Goal: Task Accomplishment & Management: Use online tool/utility

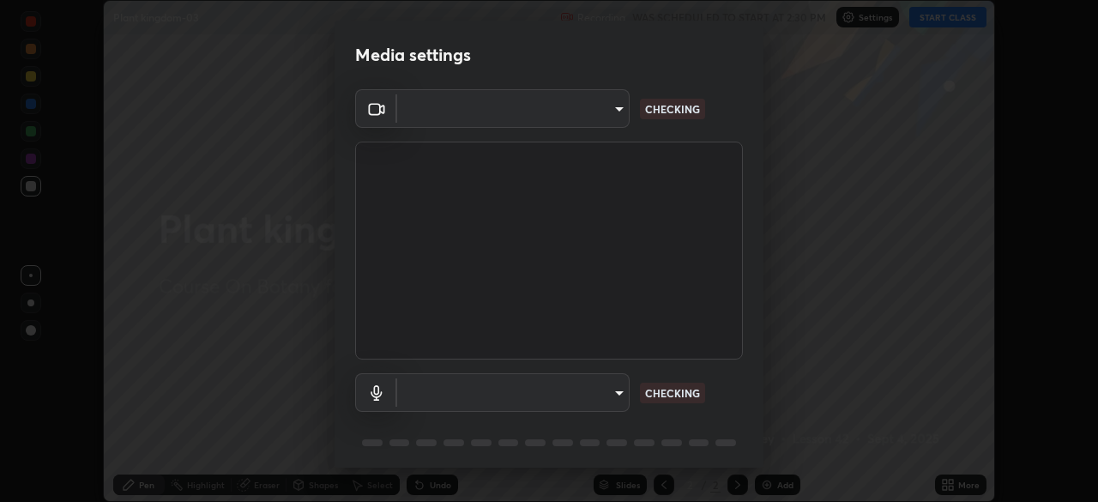
scroll to position [61, 0]
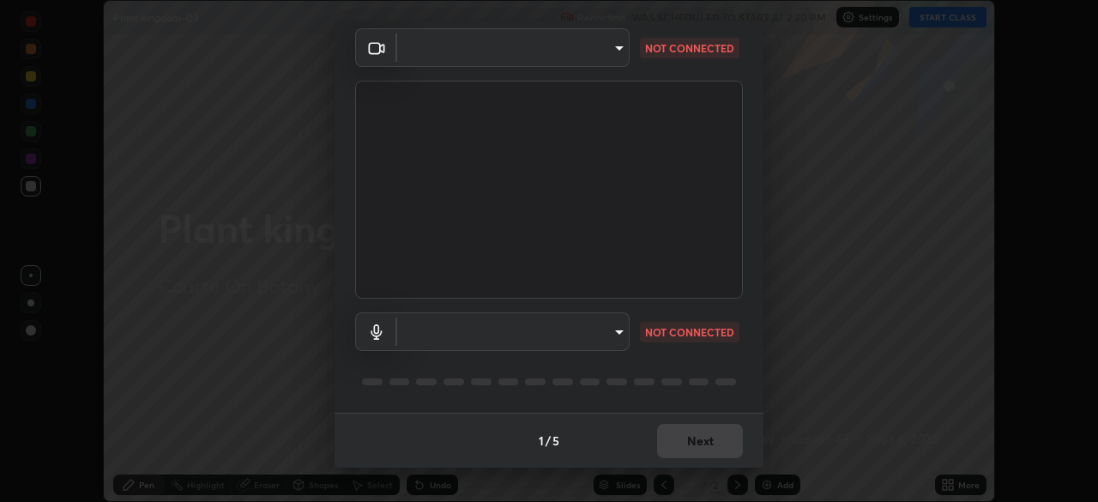
type input "49997c5035a380d1e4bfd67072f4403f37fcfd6159da511fce73e868ba03c42c"
click at [616, 338] on body "Erase all Plant kingdom-03 Recording WAS SCHEDULED TO START AT 2:30 PM Settings…" at bounding box center [549, 251] width 1098 height 502
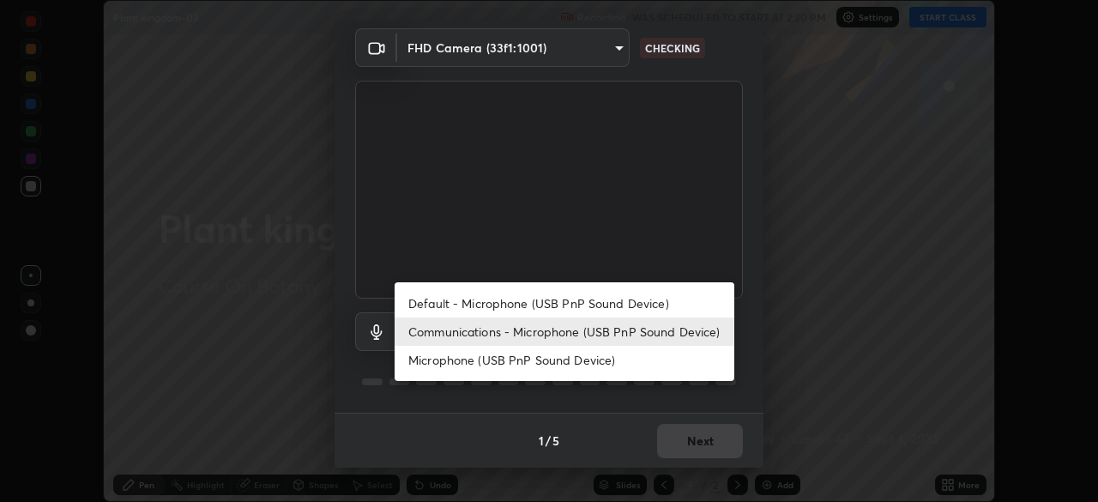
click at [595, 298] on li "Default - Microphone (USB PnP Sound Device)" at bounding box center [565, 303] width 340 height 28
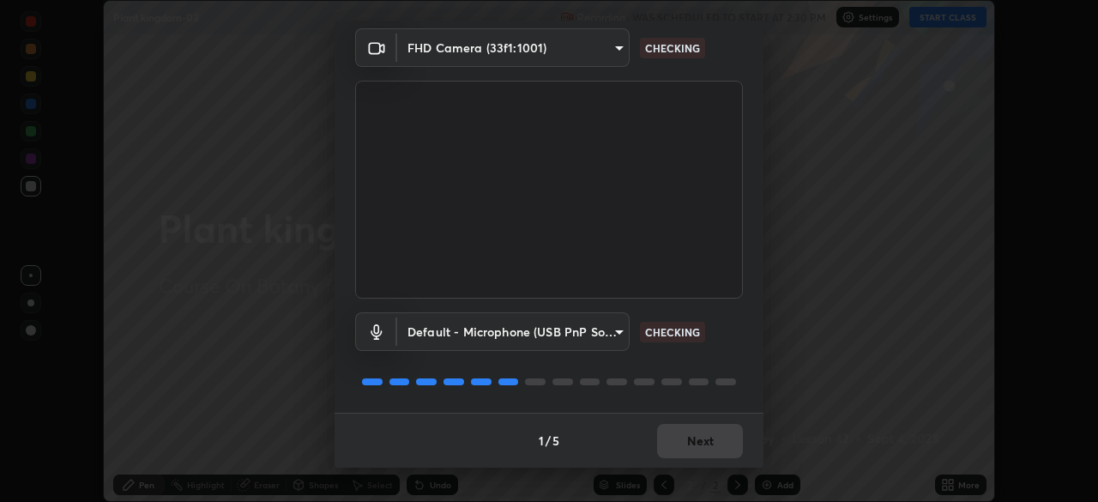
click at [621, 331] on body "Erase all Plant kingdom-03 Recording WAS SCHEDULED TO START AT 2:30 PM Settings…" at bounding box center [549, 251] width 1098 height 502
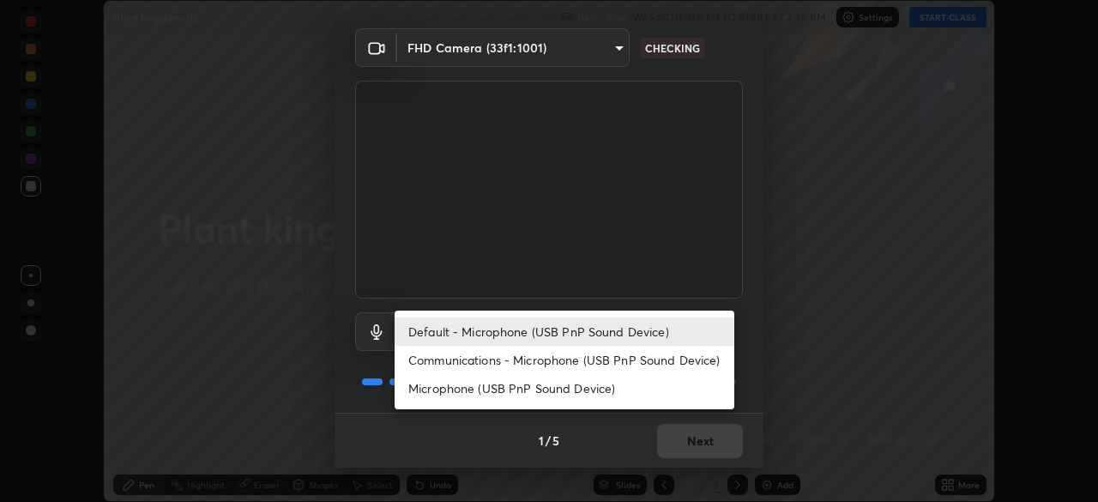
click at [611, 362] on li "Communications - Microphone (USB PnP Sound Device)" at bounding box center [565, 360] width 340 height 28
type input "communications"
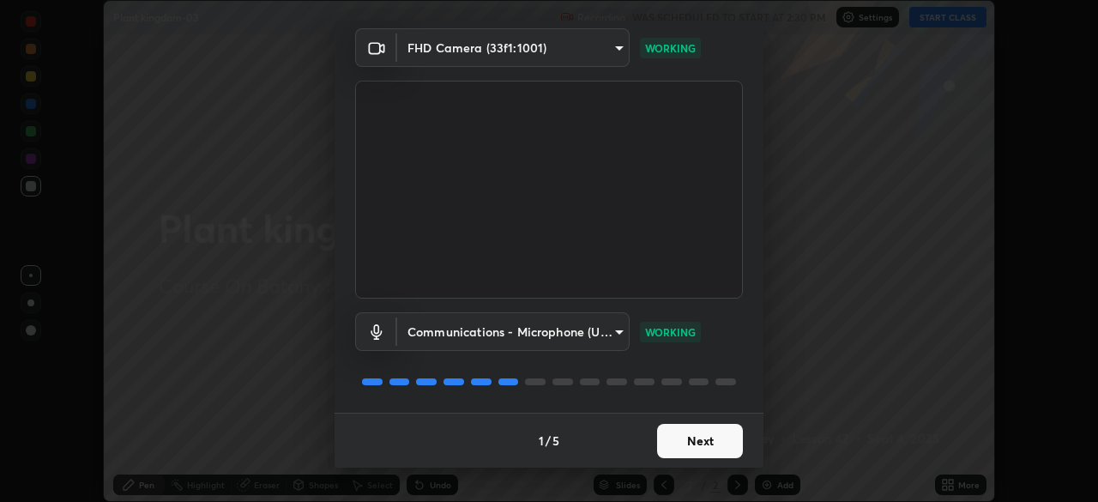
click at [707, 430] on button "Next" at bounding box center [700, 441] width 86 height 34
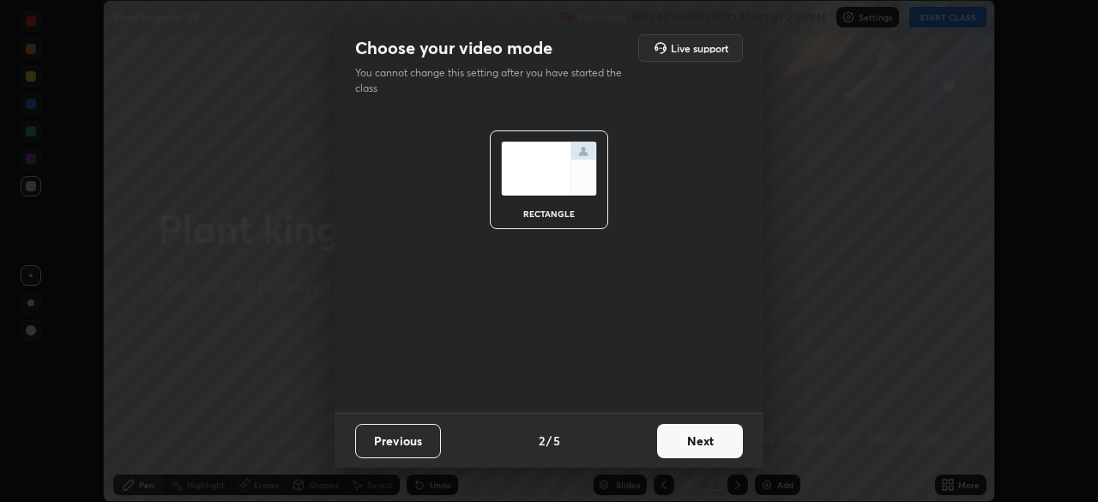
click at [707, 430] on button "Next" at bounding box center [700, 441] width 86 height 34
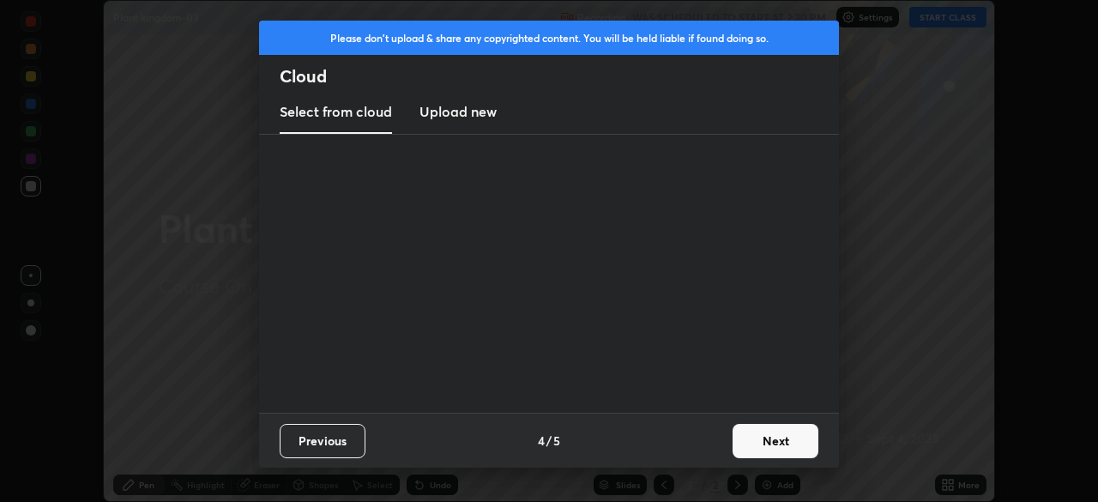
click at [712, 443] on div "Previous 4 / 5 Next" at bounding box center [549, 440] width 580 height 55
click at [771, 439] on button "Next" at bounding box center [776, 441] width 86 height 34
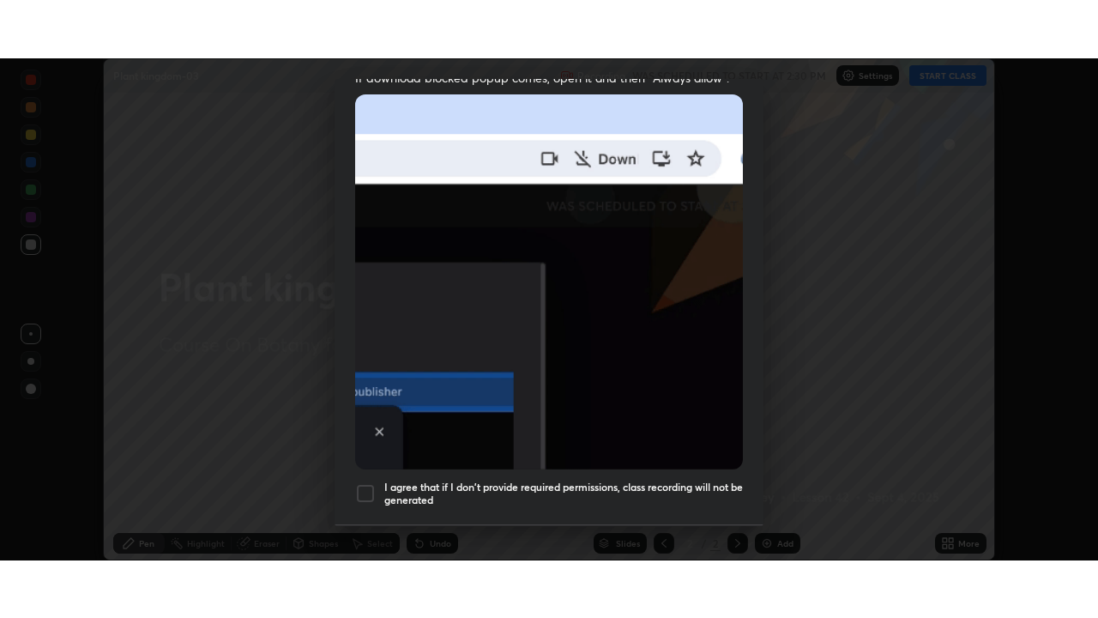
scroll to position [411, 0]
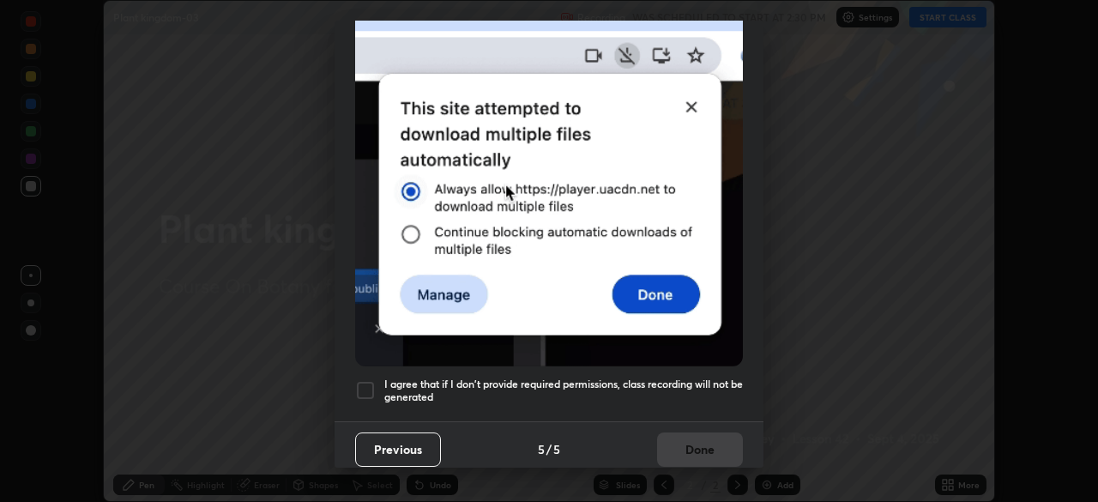
click at [365, 382] on div at bounding box center [365, 390] width 21 height 21
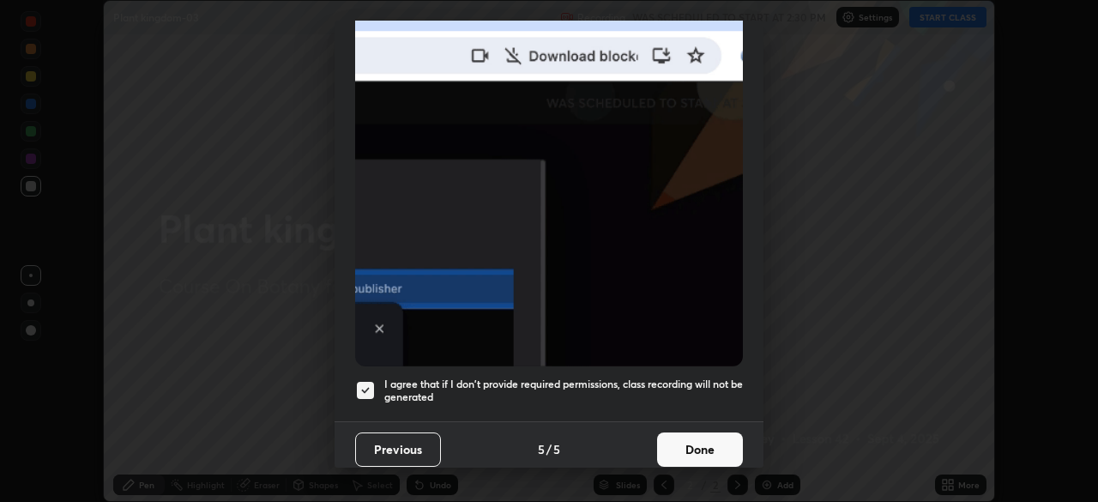
click at [695, 436] on button "Done" at bounding box center [700, 449] width 86 height 34
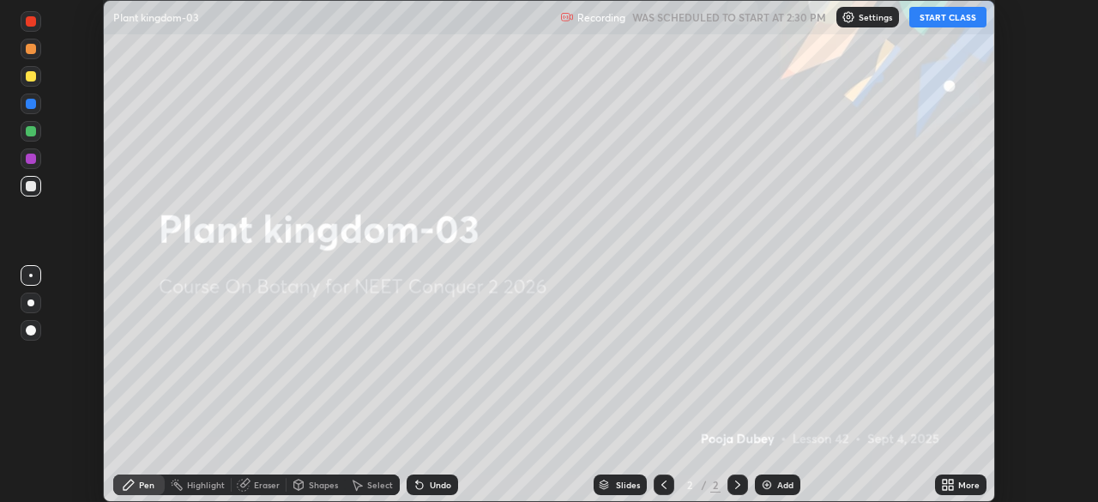
click at [955, 19] on button "START CLASS" at bounding box center [947, 17] width 77 height 21
click at [950, 481] on icon at bounding box center [951, 481] width 4 height 4
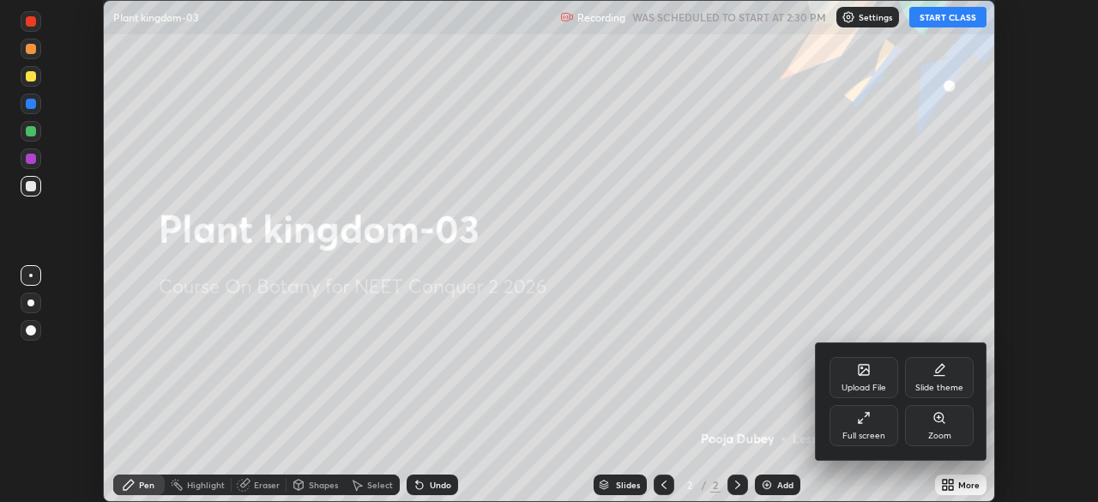
click at [882, 431] on div "Full screen" at bounding box center [863, 435] width 43 height 9
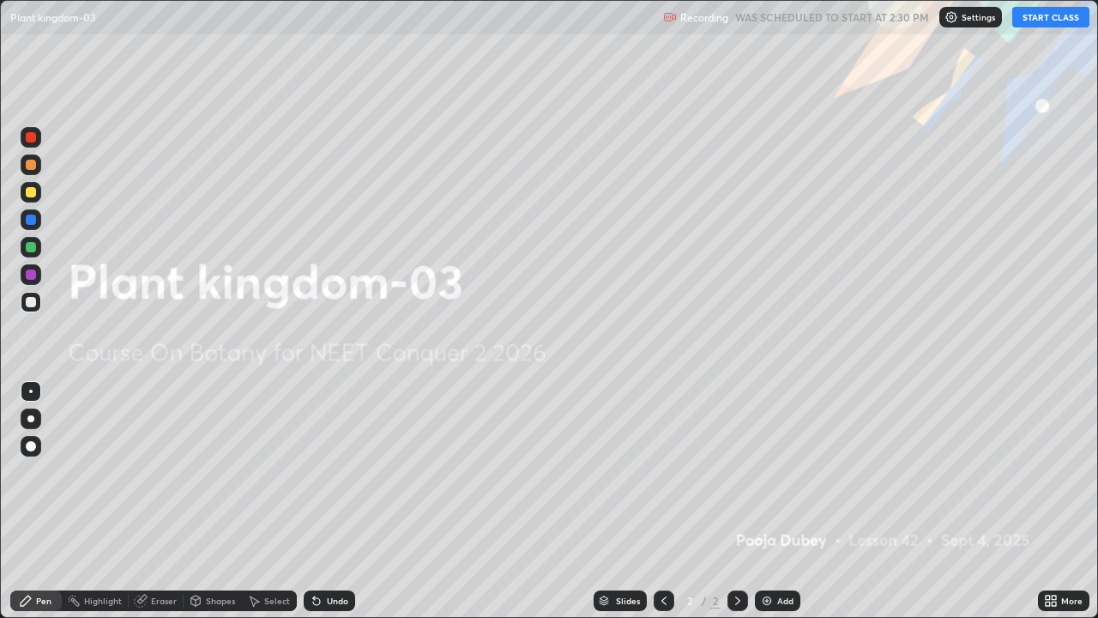
scroll to position [618, 1098]
click at [1049, 27] on button "START CLASS" at bounding box center [1050, 17] width 77 height 21
click at [1050, 501] on icon at bounding box center [1048, 603] width 4 height 4
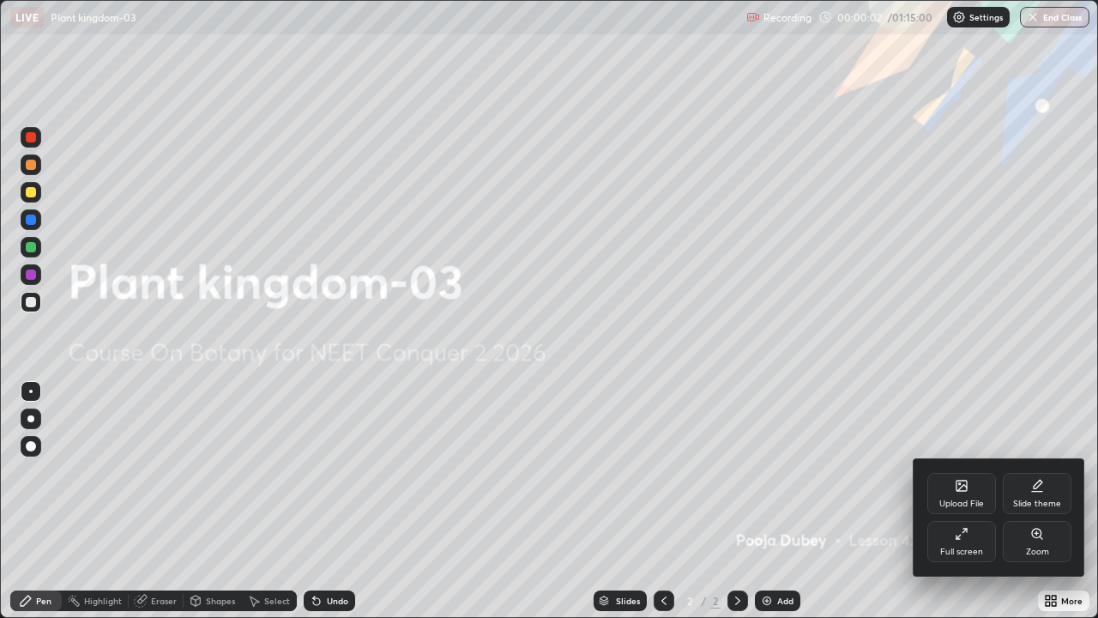
click at [970, 496] on div "Upload File" at bounding box center [961, 493] width 69 height 41
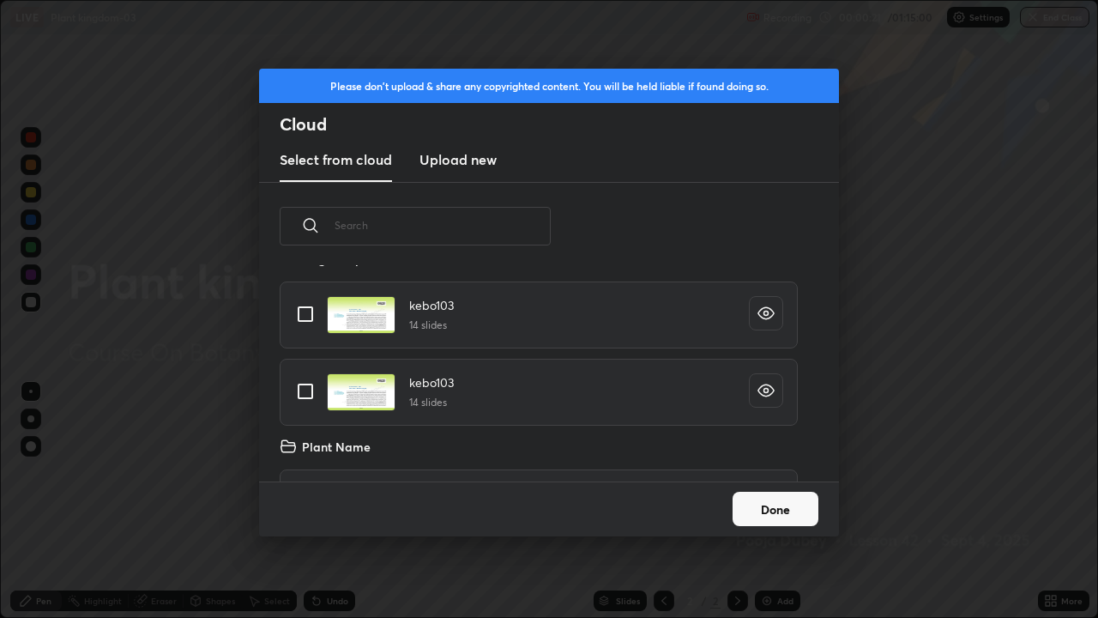
scroll to position [5647, 0]
click at [303, 383] on input "grid" at bounding box center [305, 389] width 36 height 36
checkbox input "true"
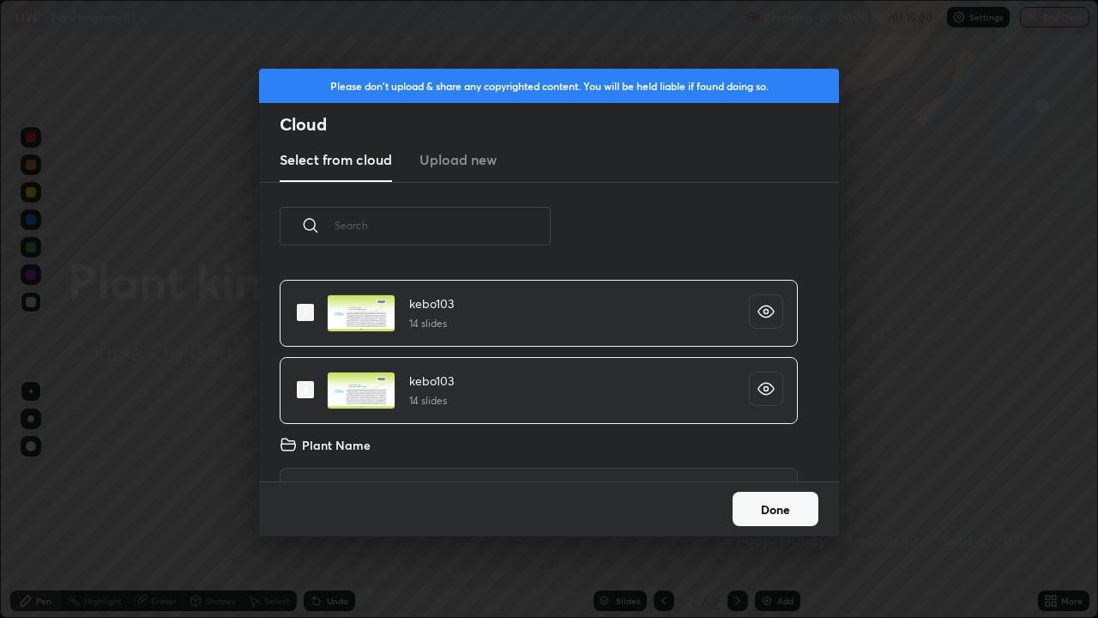
click at [761, 501] on button "Done" at bounding box center [776, 509] width 86 height 34
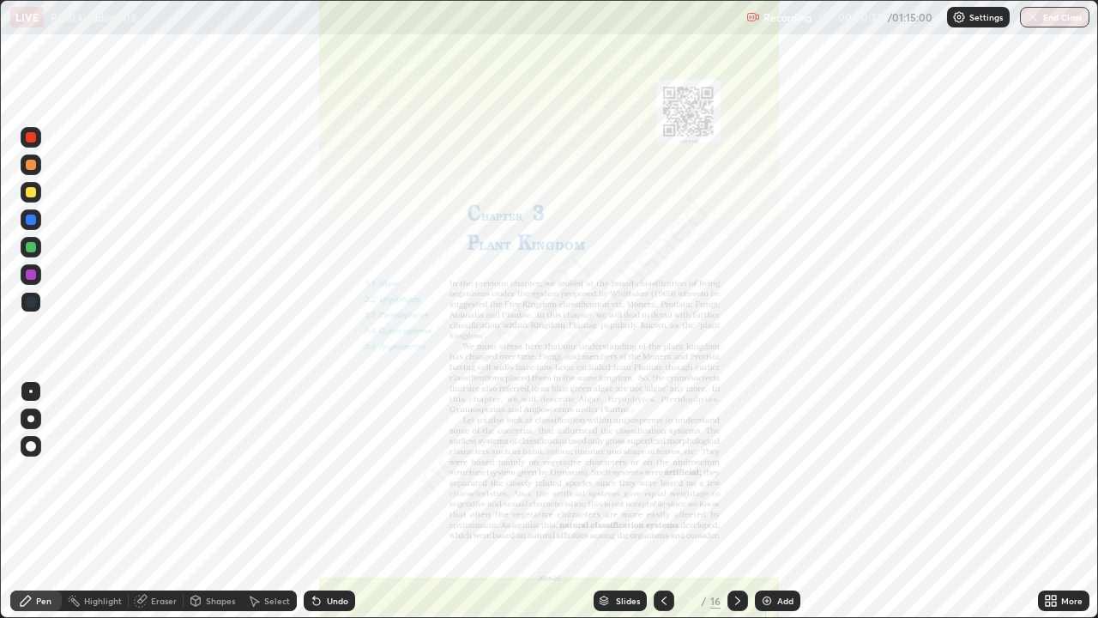
click at [624, 501] on div "Slides" at bounding box center [628, 600] width 24 height 9
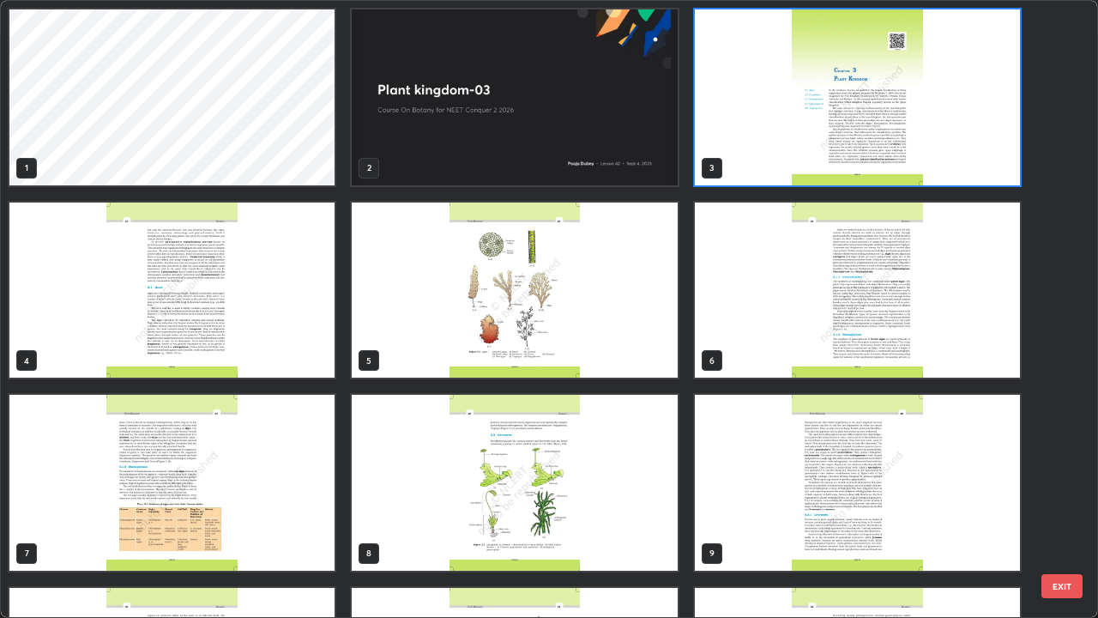
scroll to position [611, 1088]
click at [590, 158] on img "grid" at bounding box center [514, 97] width 325 height 176
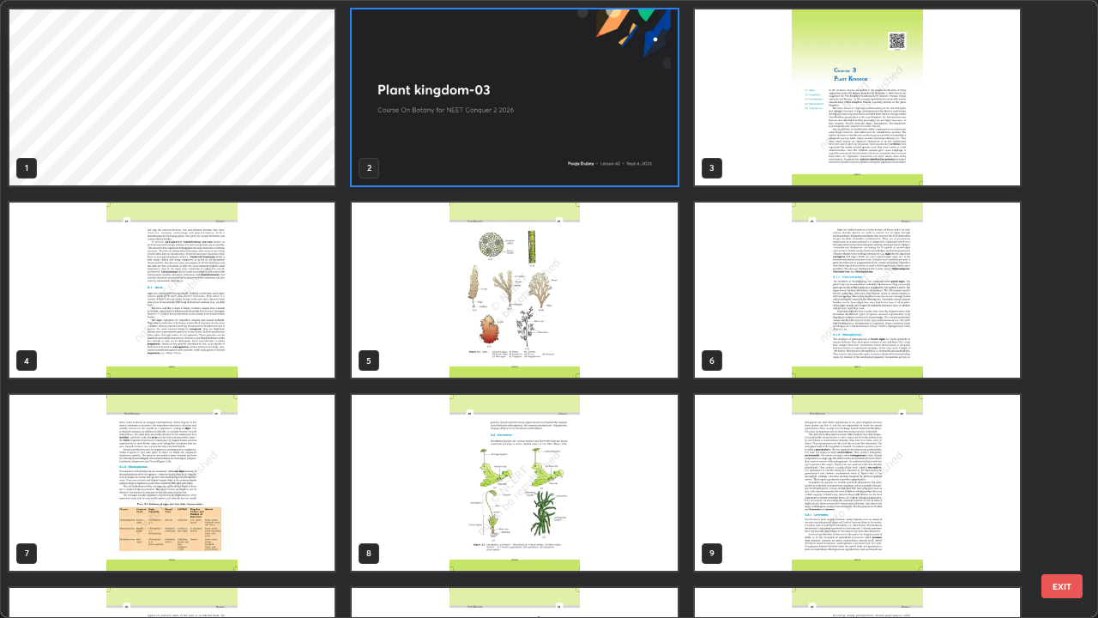
click at [590, 158] on img "grid" at bounding box center [514, 97] width 325 height 176
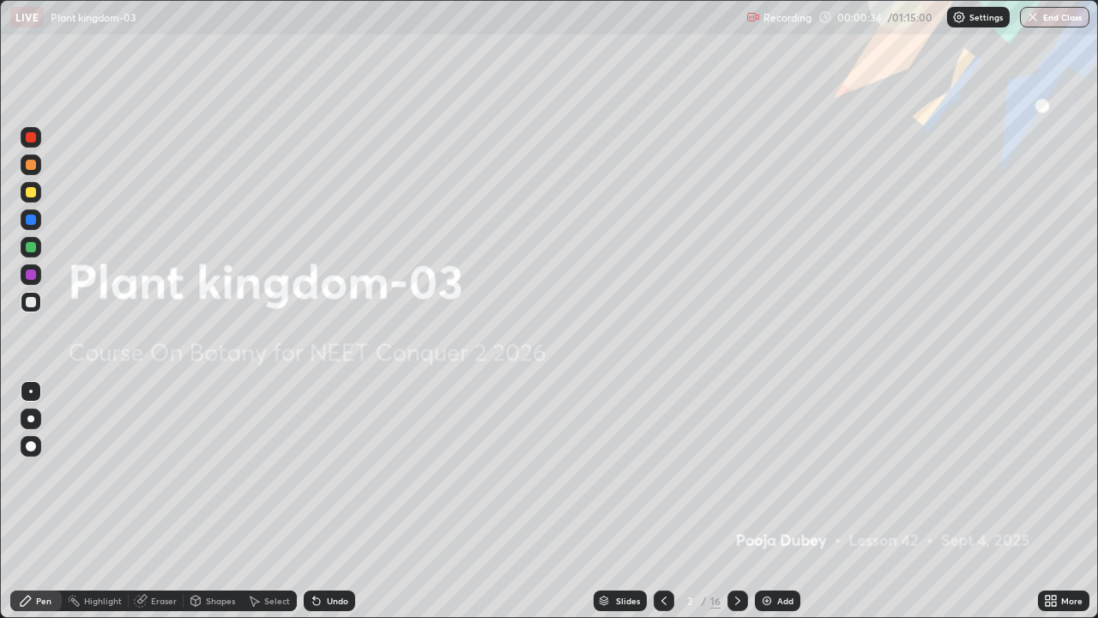
click at [32, 248] on div at bounding box center [31, 247] width 10 height 10
click at [736, 501] on icon at bounding box center [738, 601] width 14 height 14
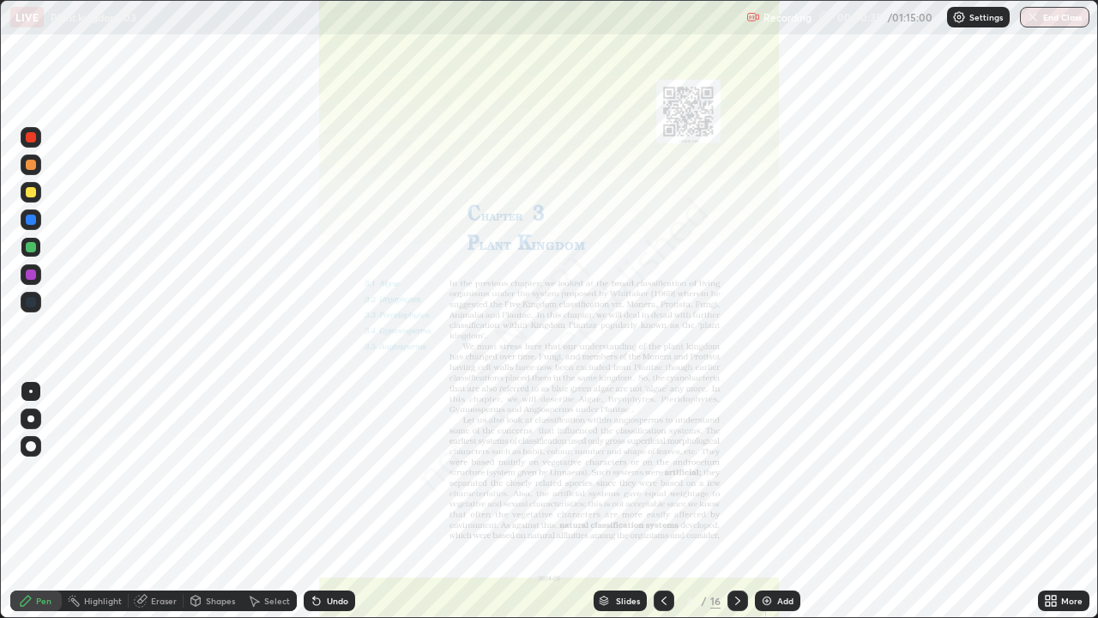
click at [657, 501] on icon at bounding box center [664, 601] width 14 height 14
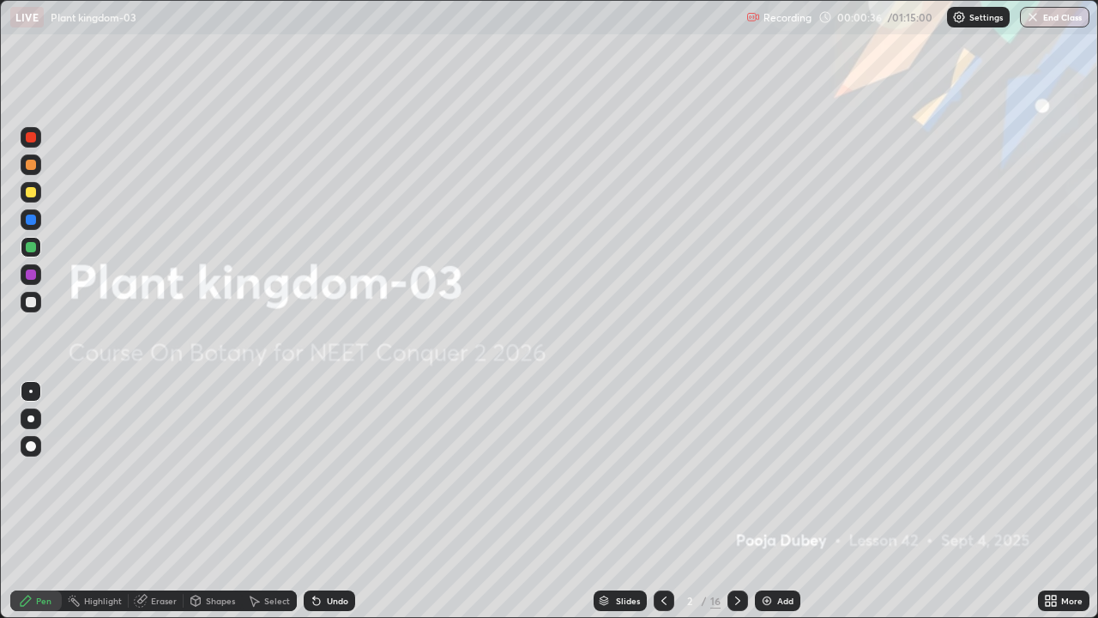
click at [769, 501] on img at bounding box center [767, 601] width 14 height 14
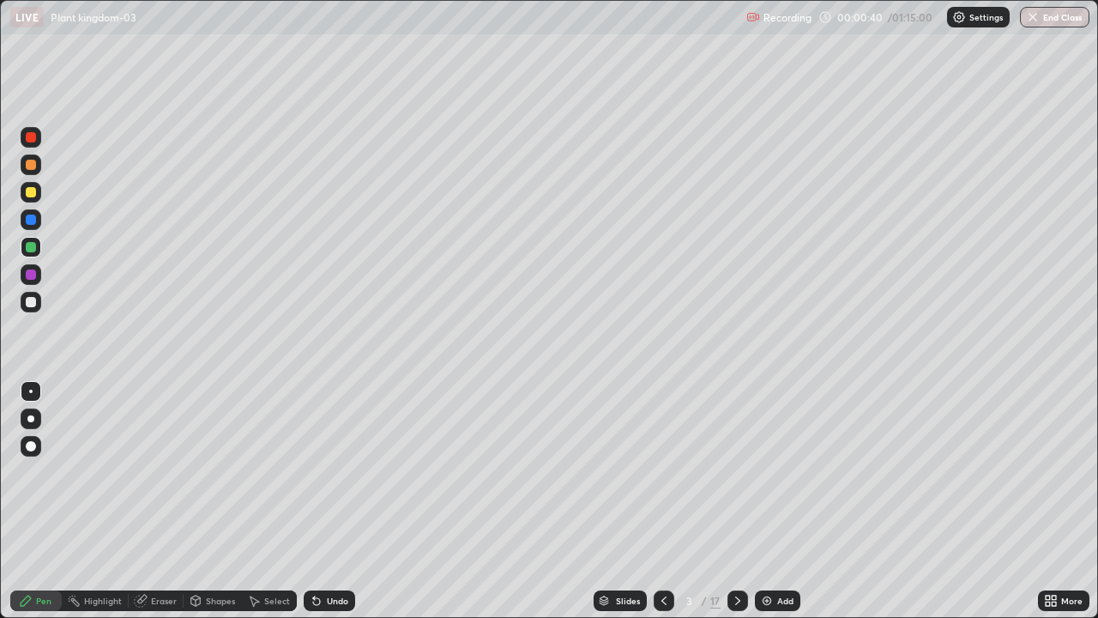
click at [31, 419] on div at bounding box center [30, 418] width 7 height 7
click at [33, 310] on div at bounding box center [31, 302] width 21 height 21
click at [30, 247] on div at bounding box center [31, 247] width 10 height 10
click at [32, 303] on div at bounding box center [31, 302] width 10 height 10
click at [33, 254] on div at bounding box center [31, 247] width 21 height 21
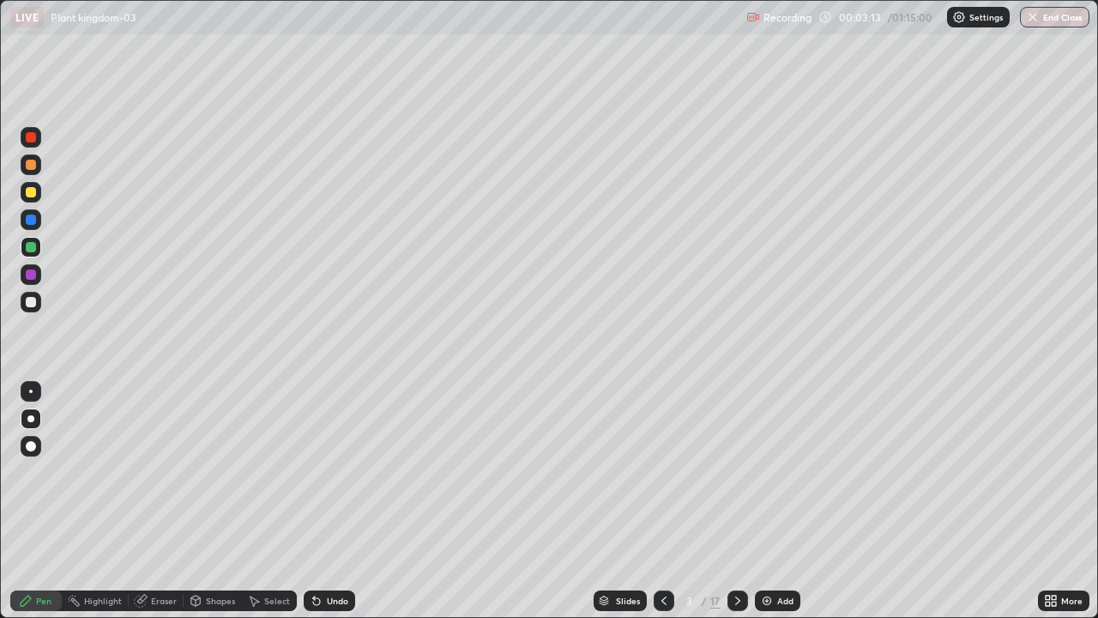
click at [39, 304] on div at bounding box center [31, 302] width 21 height 21
click at [782, 501] on div "Add" at bounding box center [777, 600] width 45 height 21
click at [31, 248] on div at bounding box center [31, 247] width 10 height 10
click at [31, 303] on div at bounding box center [31, 302] width 10 height 10
click at [33, 250] on div at bounding box center [31, 247] width 10 height 10
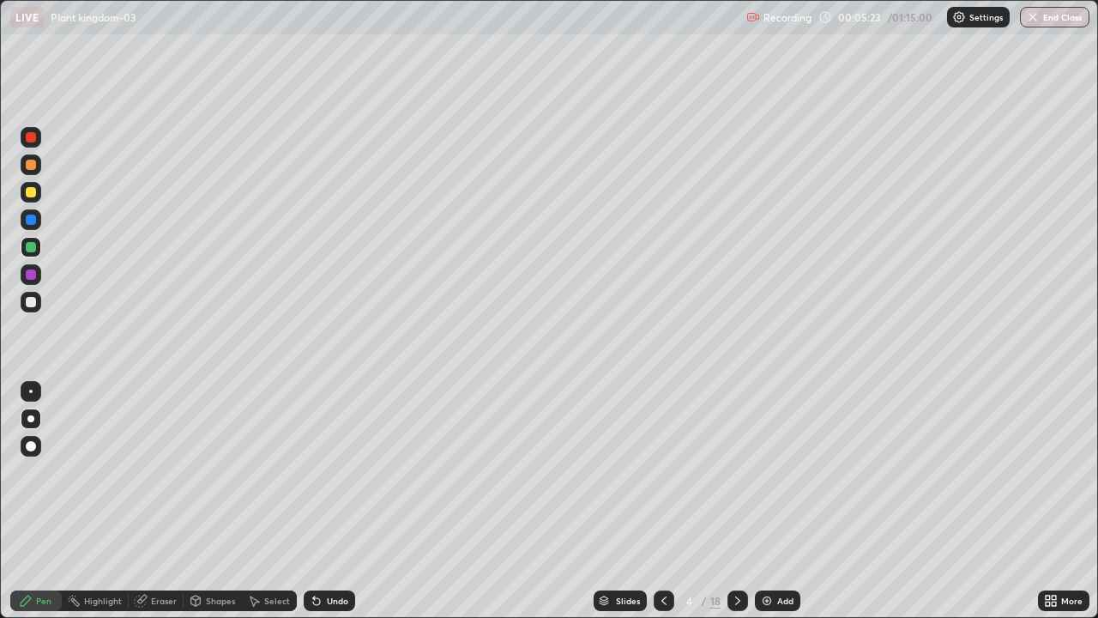
click at [34, 302] on div at bounding box center [31, 302] width 10 height 10
click at [28, 251] on div at bounding box center [31, 247] width 10 height 10
click at [37, 300] on div at bounding box center [31, 302] width 21 height 21
click at [31, 248] on div at bounding box center [31, 247] width 10 height 10
click at [327, 501] on div "Undo" at bounding box center [337, 600] width 21 height 9
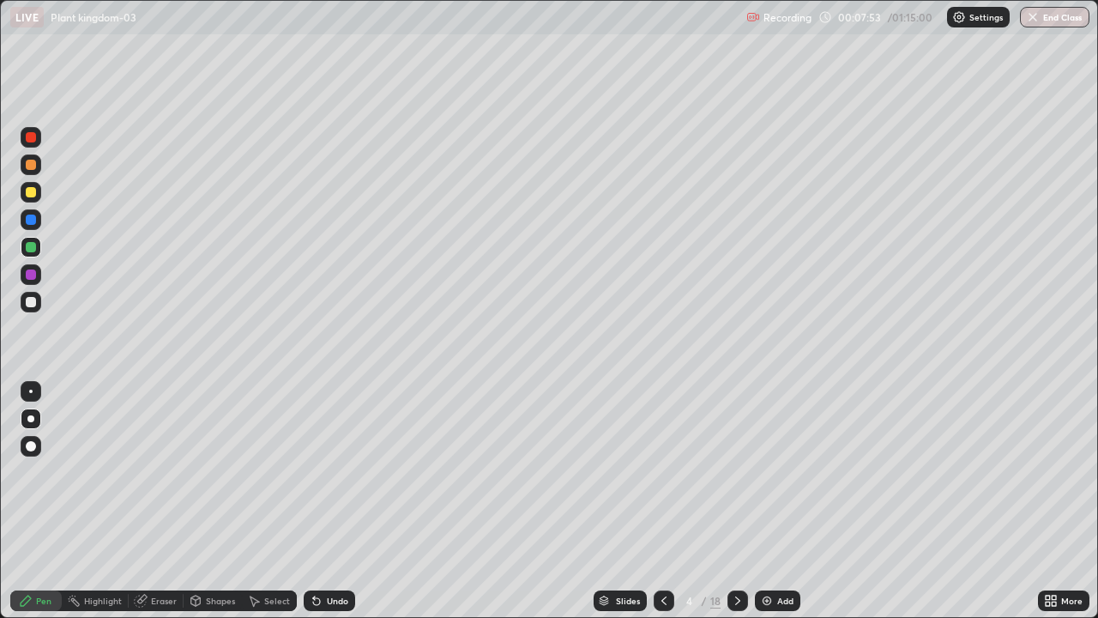
click at [329, 501] on div "Undo" at bounding box center [337, 600] width 21 height 9
click at [327, 501] on div "Undo" at bounding box center [337, 600] width 21 height 9
click at [328, 501] on div "Undo" at bounding box center [337, 600] width 21 height 9
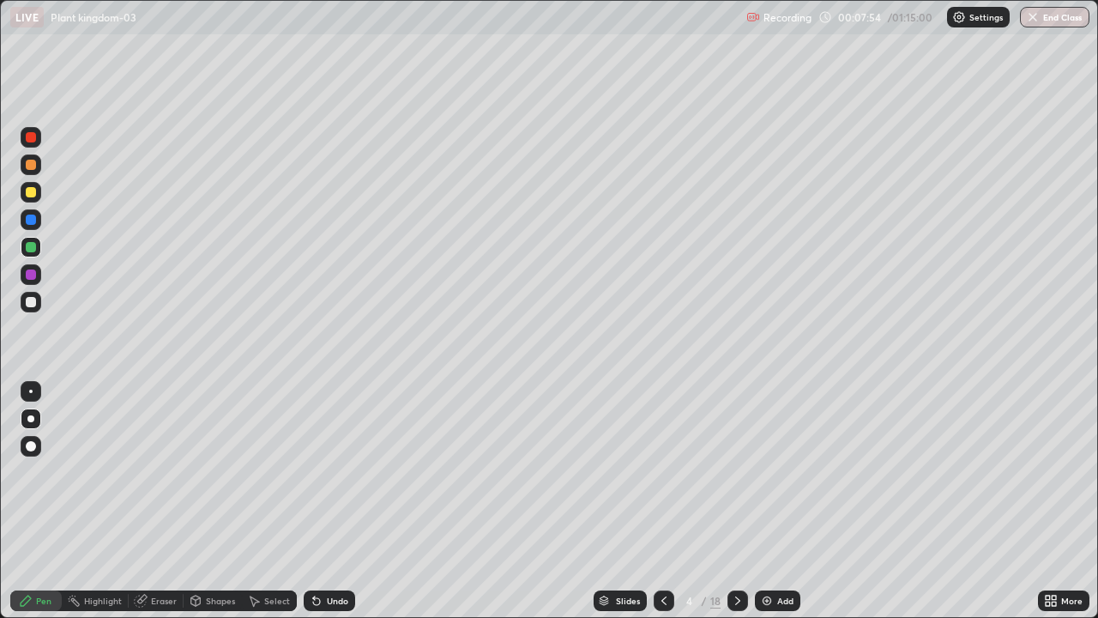
click at [330, 501] on div "Undo" at bounding box center [329, 600] width 51 height 21
click at [329, 501] on div "Undo" at bounding box center [329, 600] width 51 height 21
click at [29, 302] on div at bounding box center [31, 302] width 10 height 10
click at [31, 248] on div at bounding box center [31, 247] width 10 height 10
click at [33, 305] on div at bounding box center [31, 302] width 10 height 10
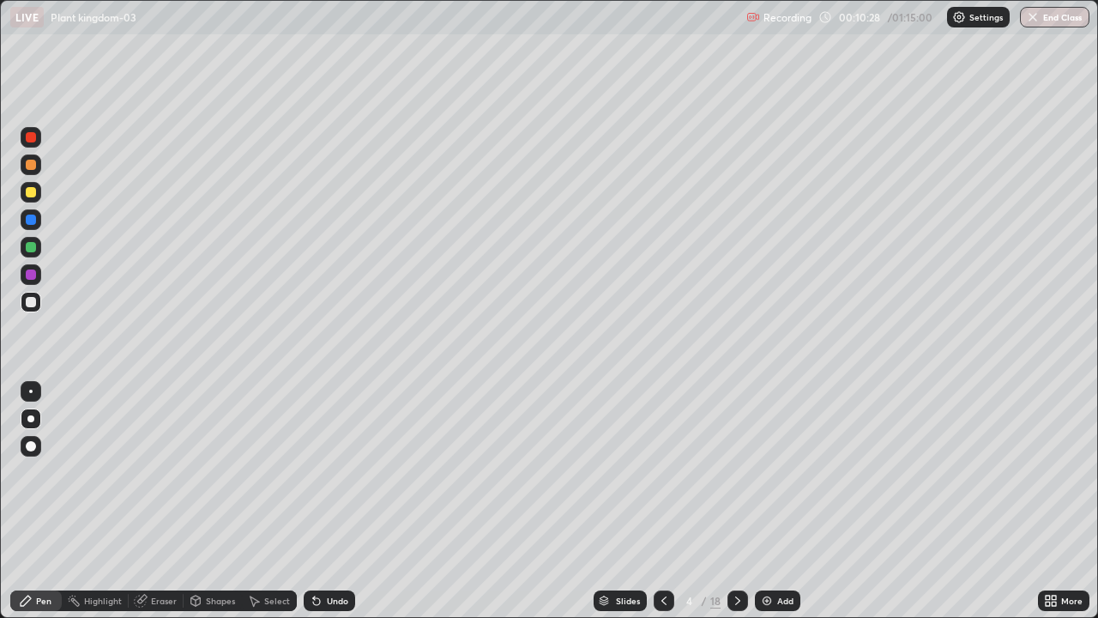
click at [791, 501] on div "Add" at bounding box center [785, 600] width 16 height 9
click at [632, 501] on div "Slides" at bounding box center [628, 600] width 24 height 9
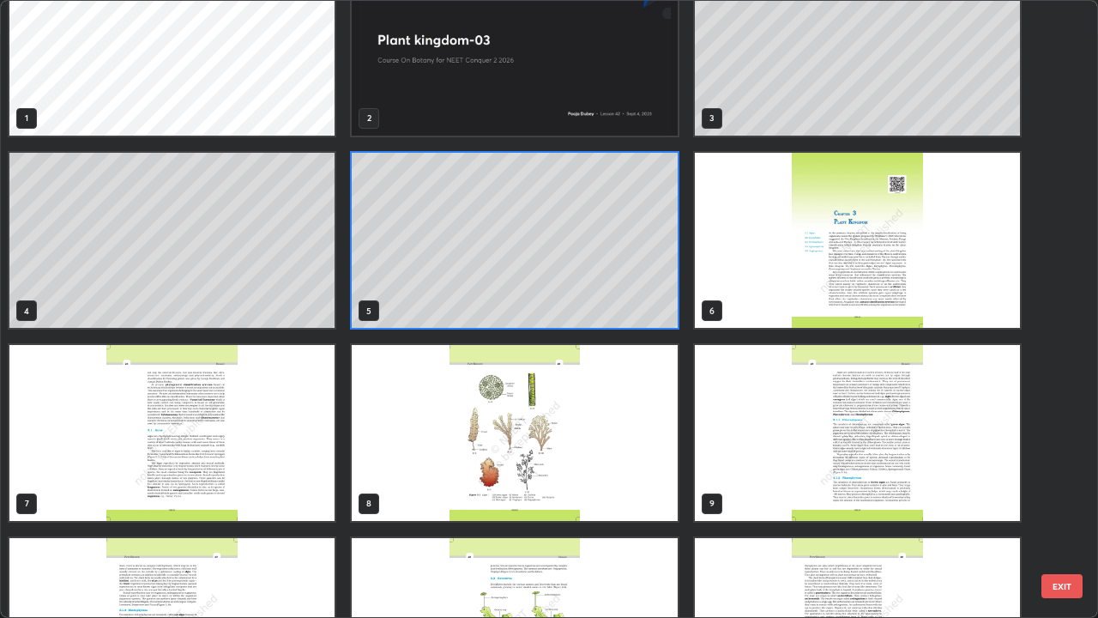
scroll to position [76, 0]
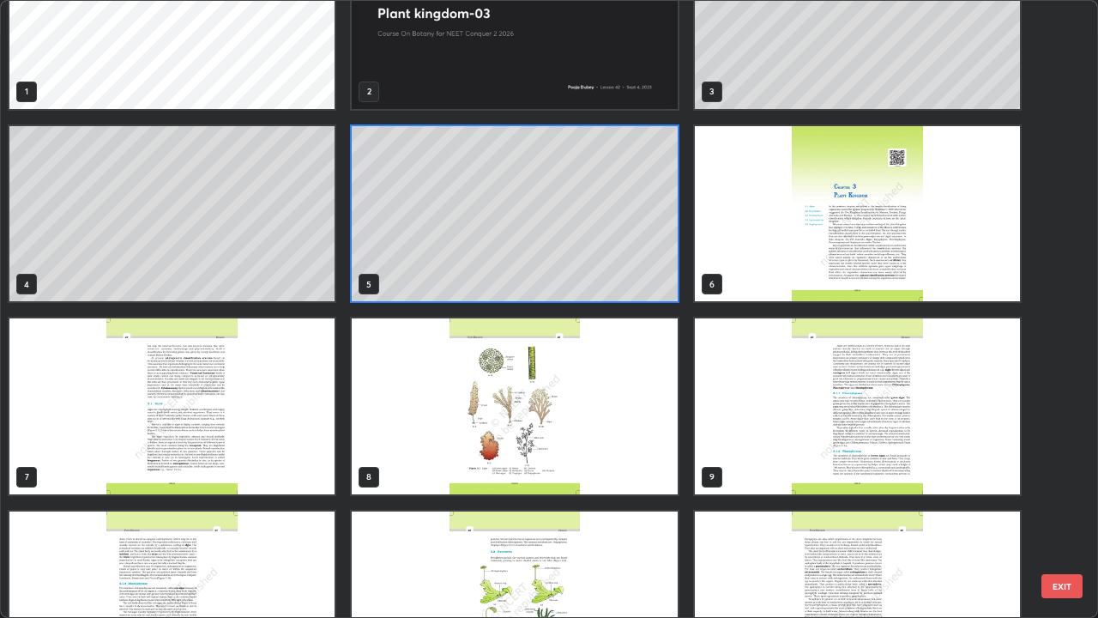
click at [629, 448] on img "grid" at bounding box center [514, 406] width 325 height 176
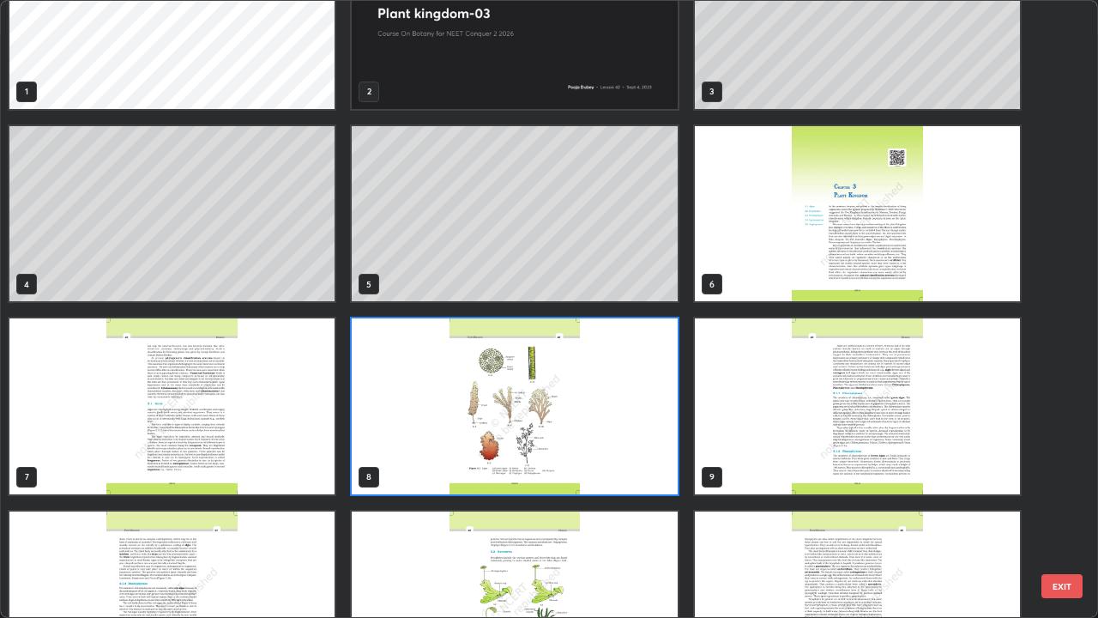
click at [626, 457] on img "grid" at bounding box center [514, 406] width 325 height 176
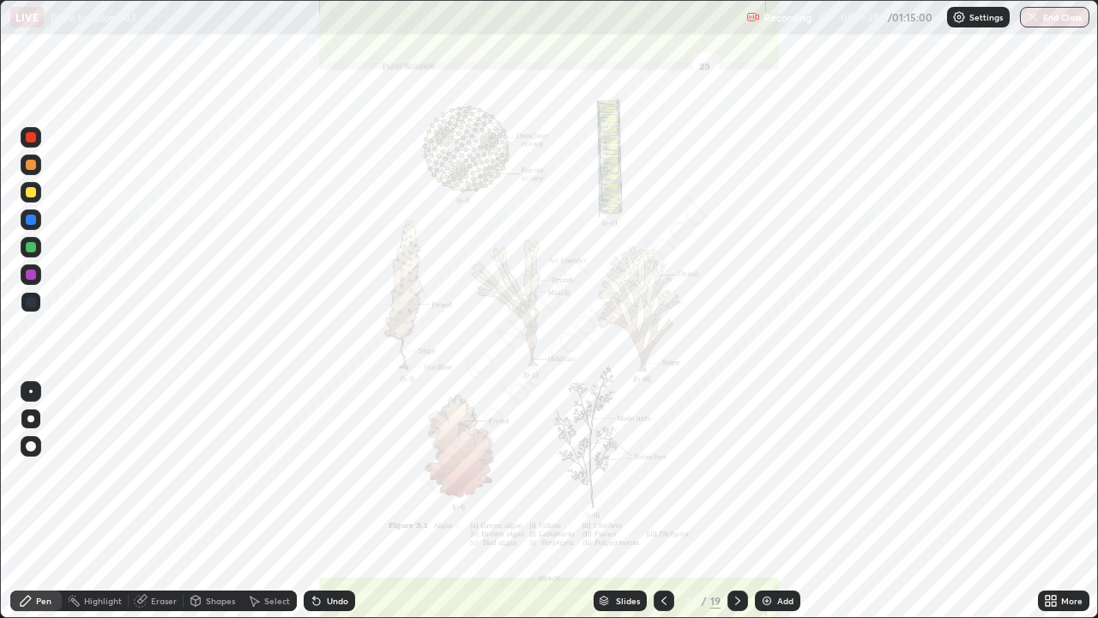
click at [629, 454] on img "grid" at bounding box center [514, 406] width 325 height 176
click at [621, 501] on div "Slides" at bounding box center [628, 600] width 24 height 9
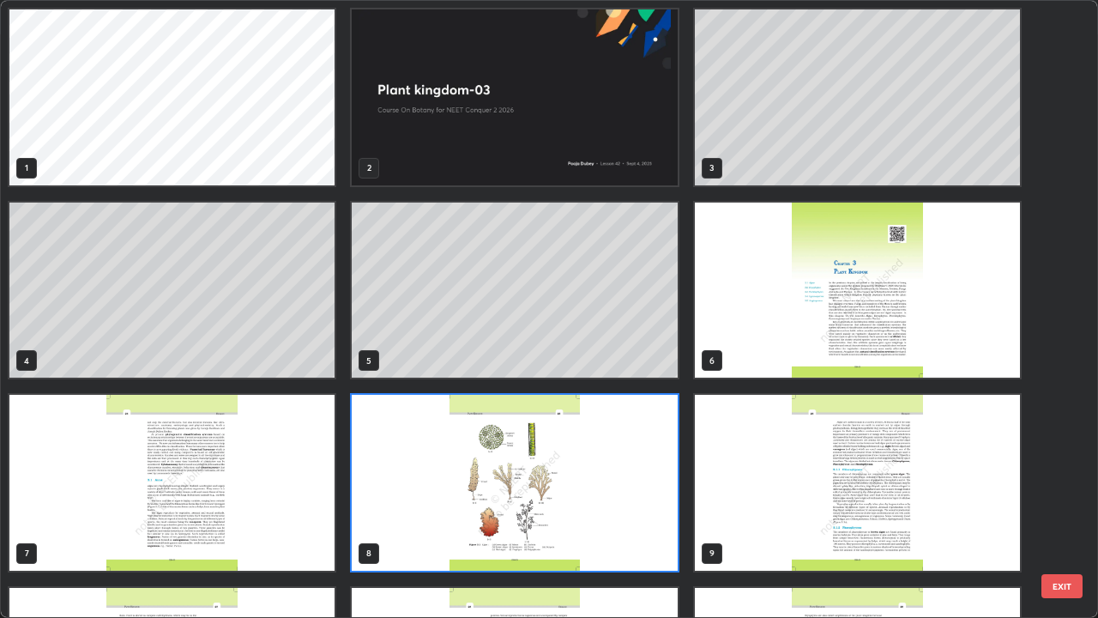
scroll to position [611, 1088]
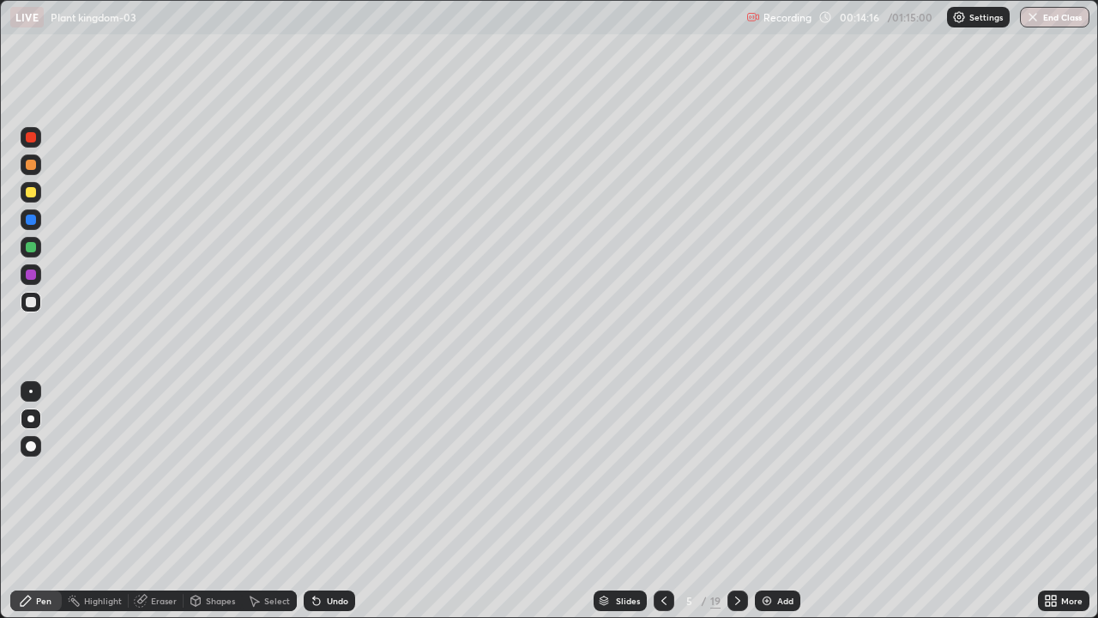
click at [638, 501] on div "Slides" at bounding box center [628, 600] width 24 height 9
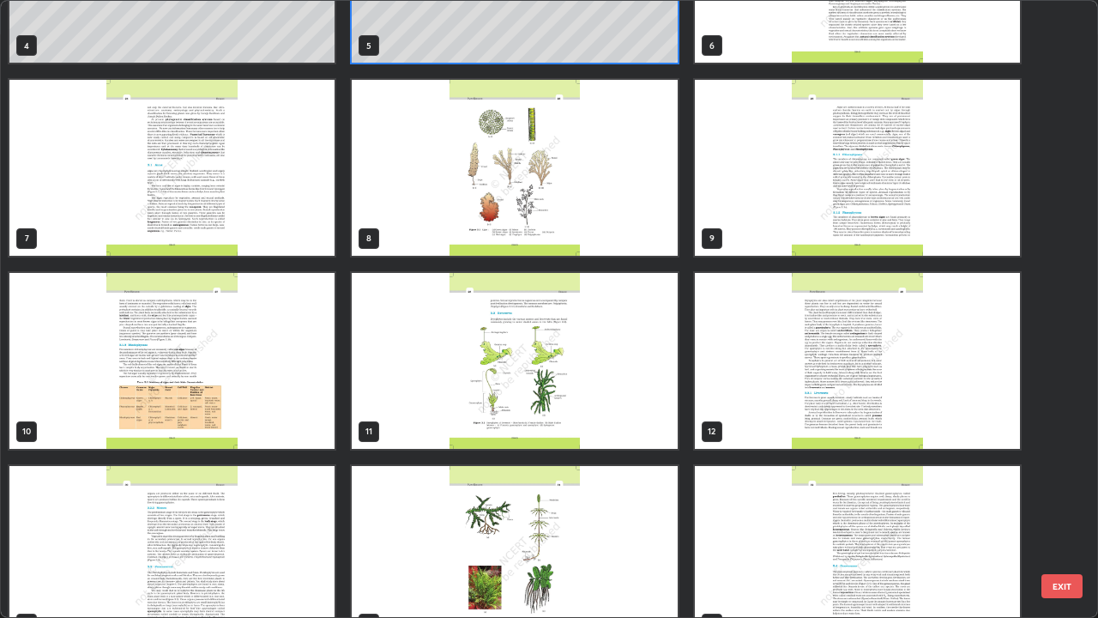
scroll to position [304, 0]
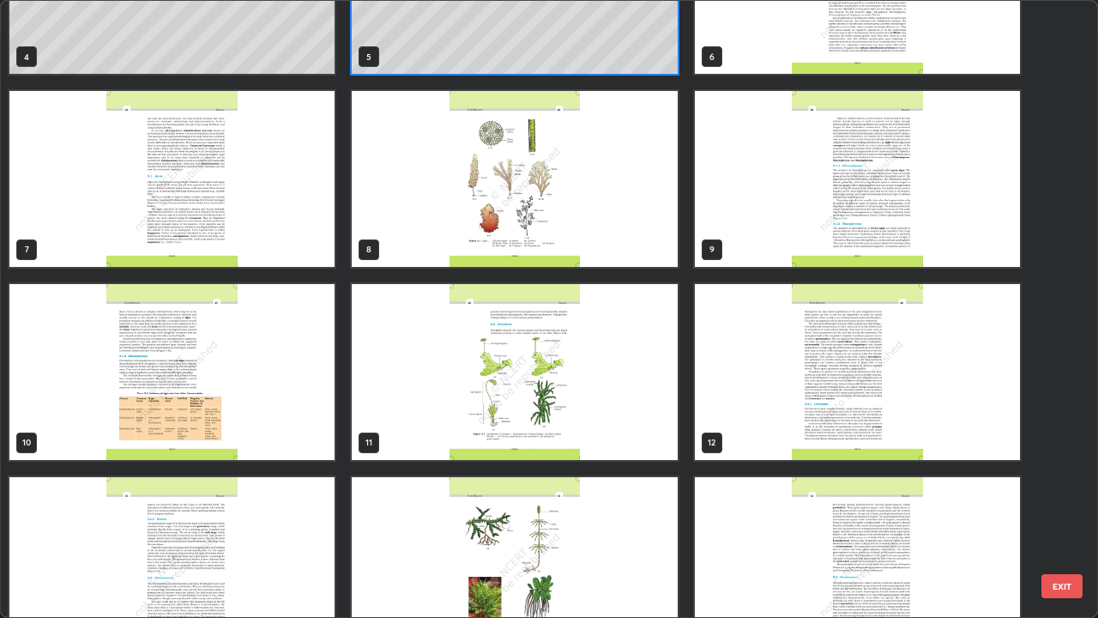
click at [823, 252] on img "grid" at bounding box center [857, 179] width 325 height 176
click at [810, 256] on img "grid" at bounding box center [857, 179] width 325 height 176
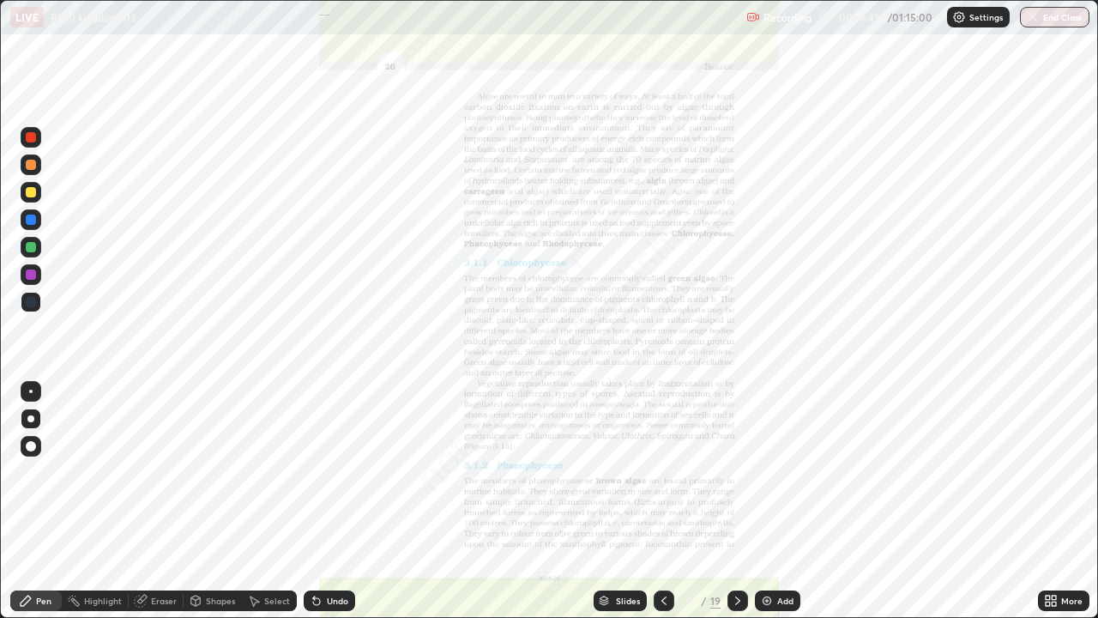
click at [622, 501] on div "Slides" at bounding box center [628, 600] width 24 height 9
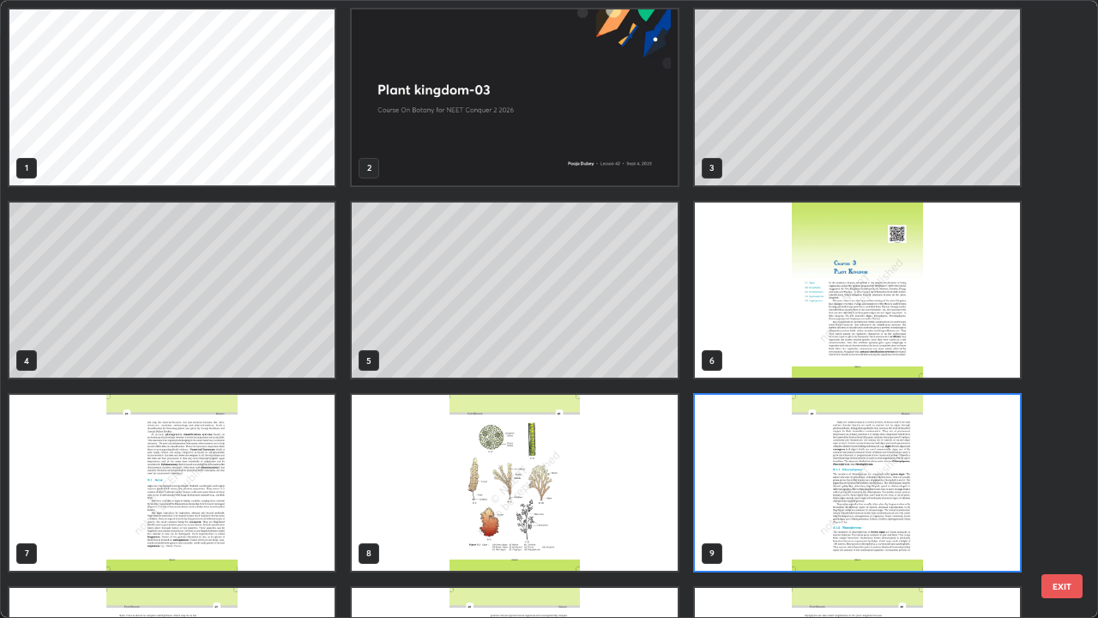
scroll to position [611, 1088]
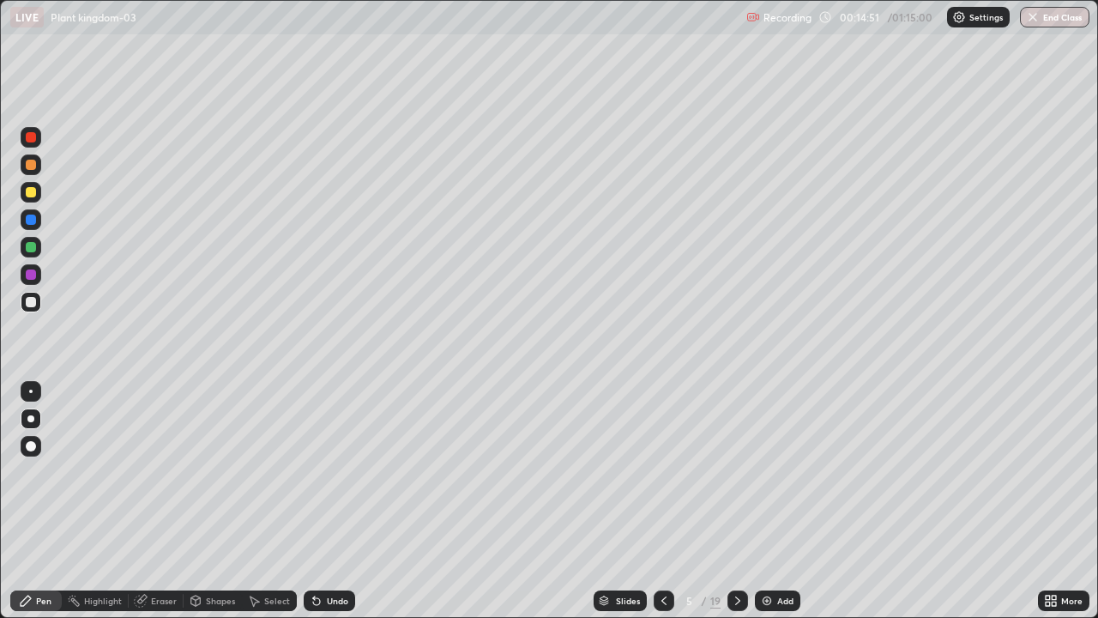
click at [785, 501] on div "Add" at bounding box center [785, 600] width 16 height 9
click at [643, 501] on div "Slides" at bounding box center [619, 600] width 53 height 21
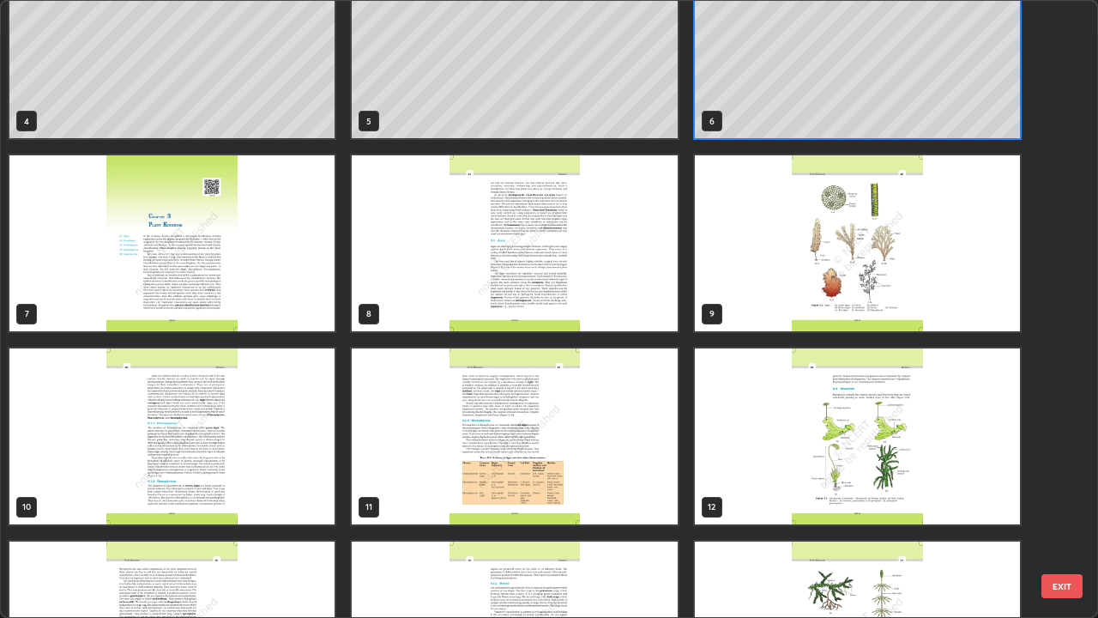
scroll to position [245, 0]
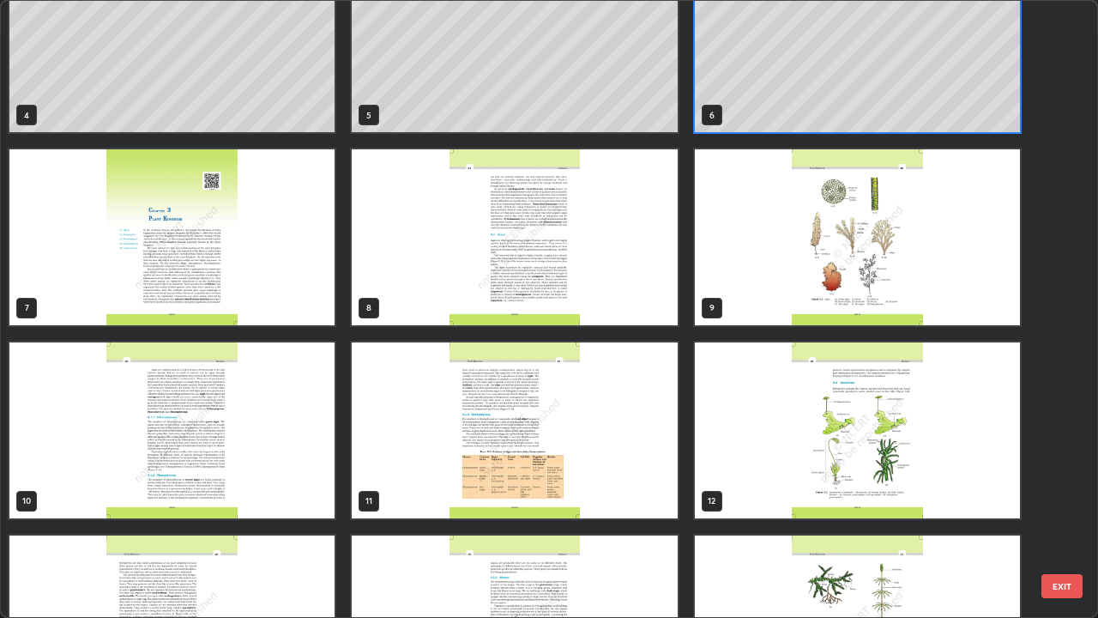
click at [316, 491] on img "grid" at bounding box center [171, 430] width 325 height 176
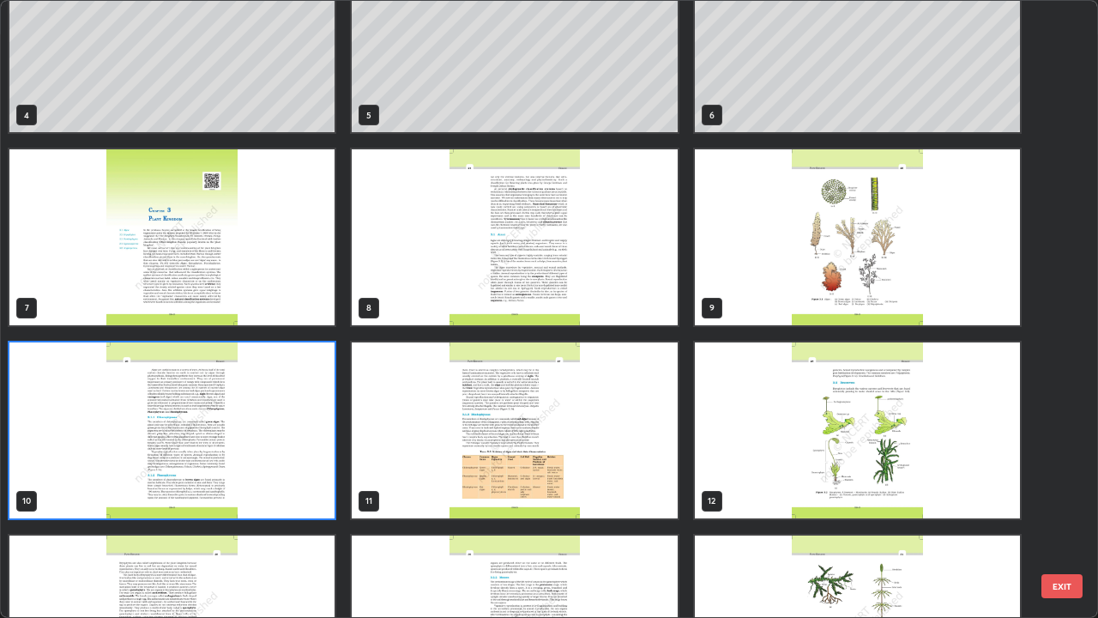
click at [312, 488] on img "grid" at bounding box center [171, 430] width 325 height 176
click at [315, 482] on img "grid" at bounding box center [171, 430] width 325 height 176
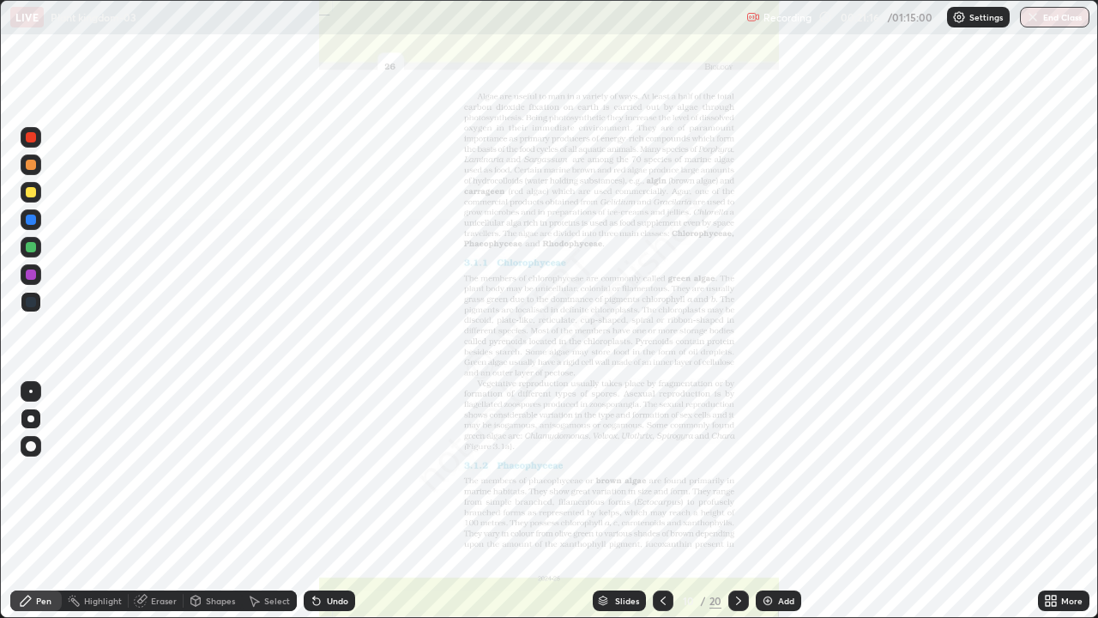
click at [167, 501] on div "Eraser" at bounding box center [156, 600] width 55 height 21
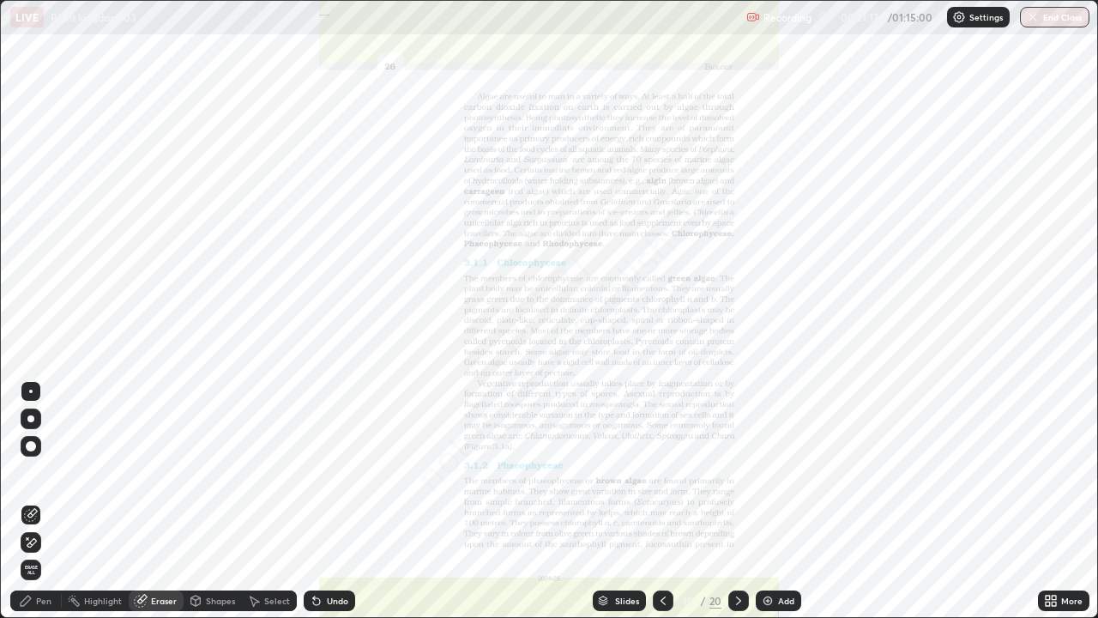
click at [33, 501] on span "Erase all" at bounding box center [30, 569] width 19 height 10
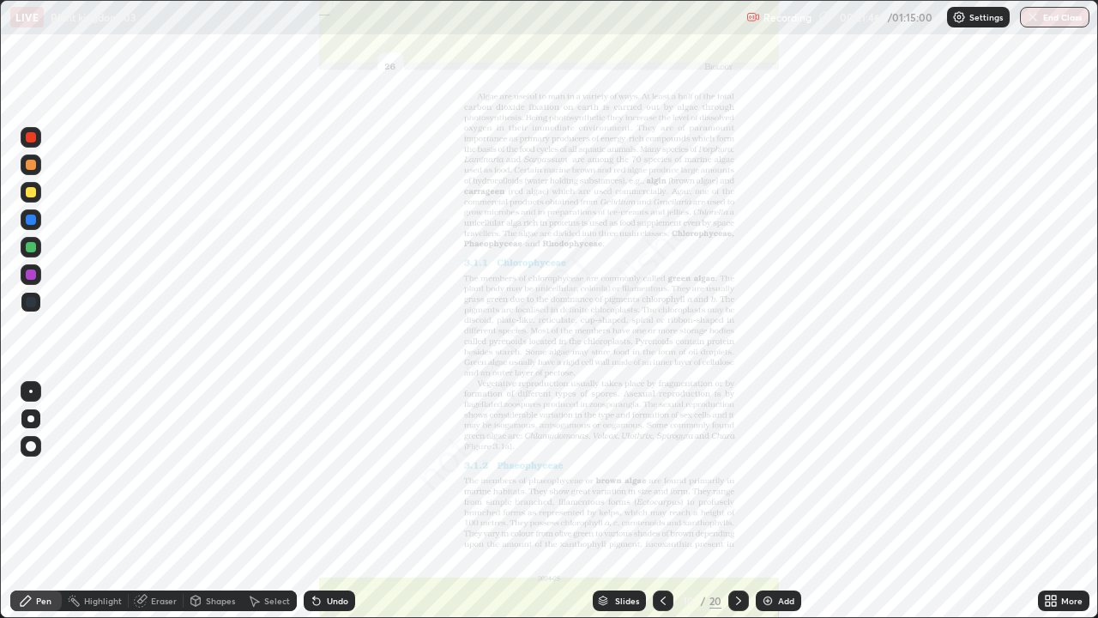
click at [613, 501] on div "Slides" at bounding box center [619, 600] width 53 height 21
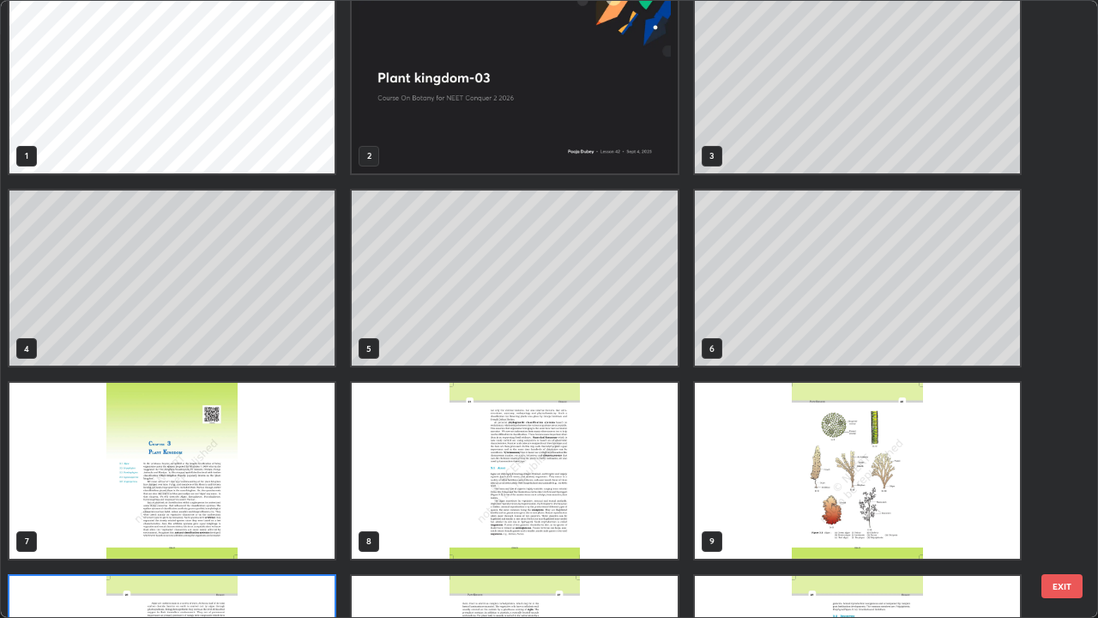
scroll to position [0, 0]
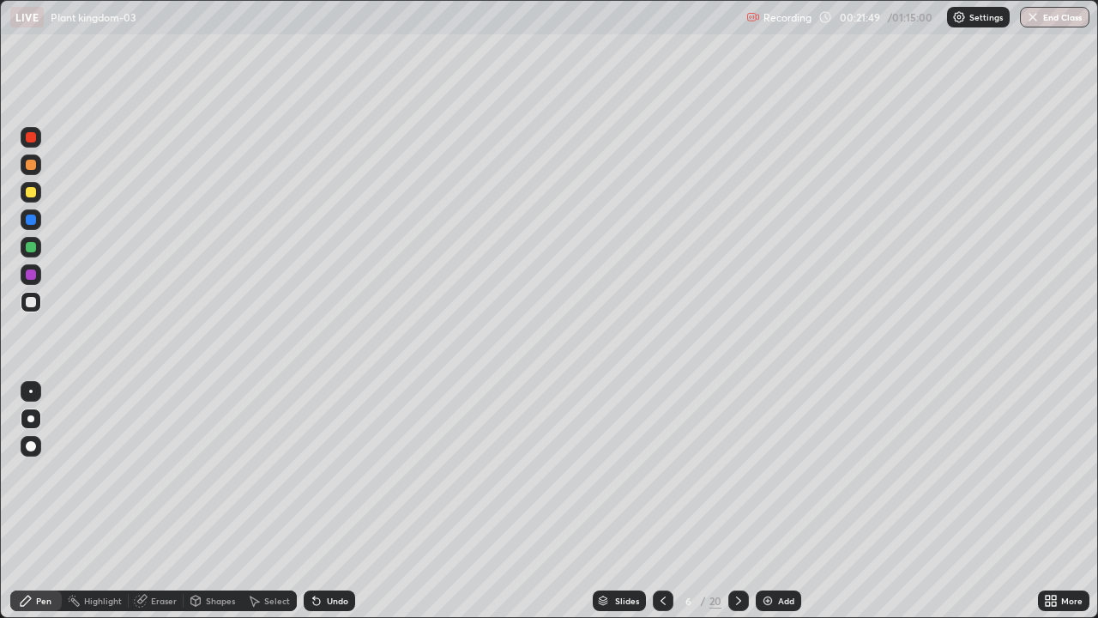
click at [786, 501] on div "Add" at bounding box center [786, 600] width 16 height 9
click at [33, 251] on div at bounding box center [31, 247] width 10 height 10
click at [34, 310] on div at bounding box center [31, 302] width 21 height 21
click at [600, 501] on div "Slides" at bounding box center [620, 600] width 53 height 21
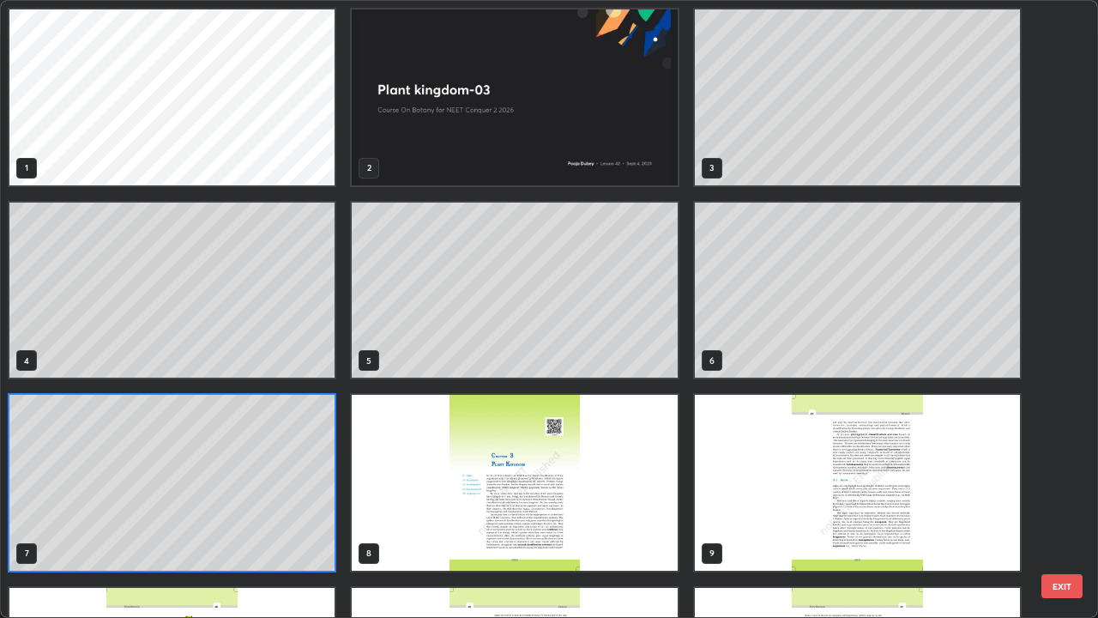
scroll to position [611, 1088]
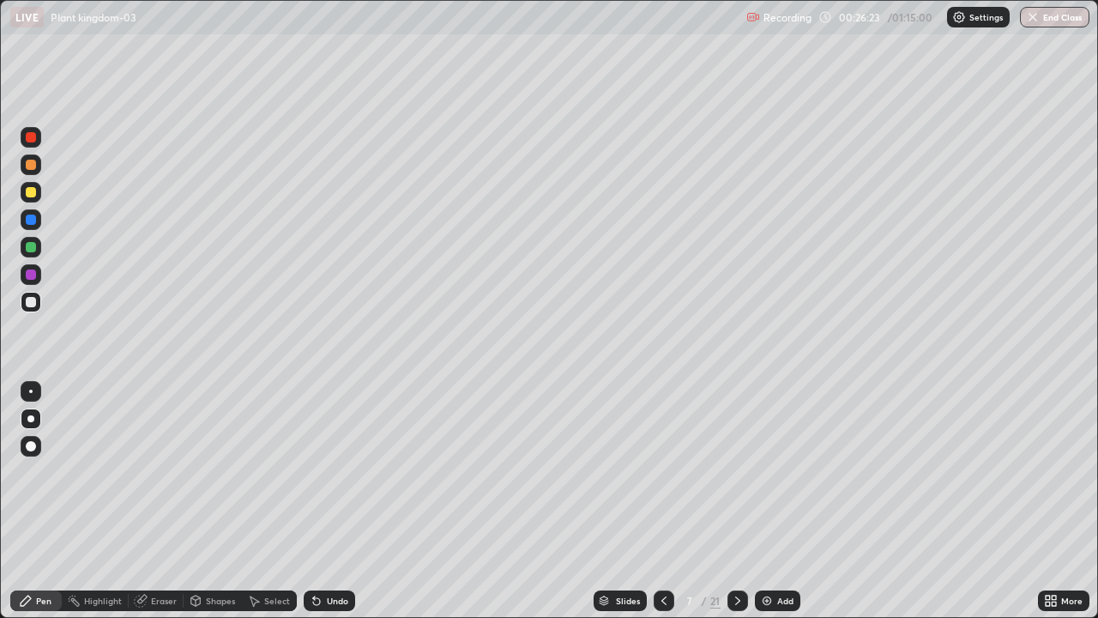
click at [330, 501] on div "Undo" at bounding box center [329, 600] width 51 height 21
click at [330, 501] on div "Undo" at bounding box center [337, 600] width 21 height 9
click at [787, 501] on div "Add" at bounding box center [785, 600] width 16 height 9
click at [31, 253] on div at bounding box center [31, 247] width 21 height 21
click at [28, 305] on div at bounding box center [31, 302] width 10 height 10
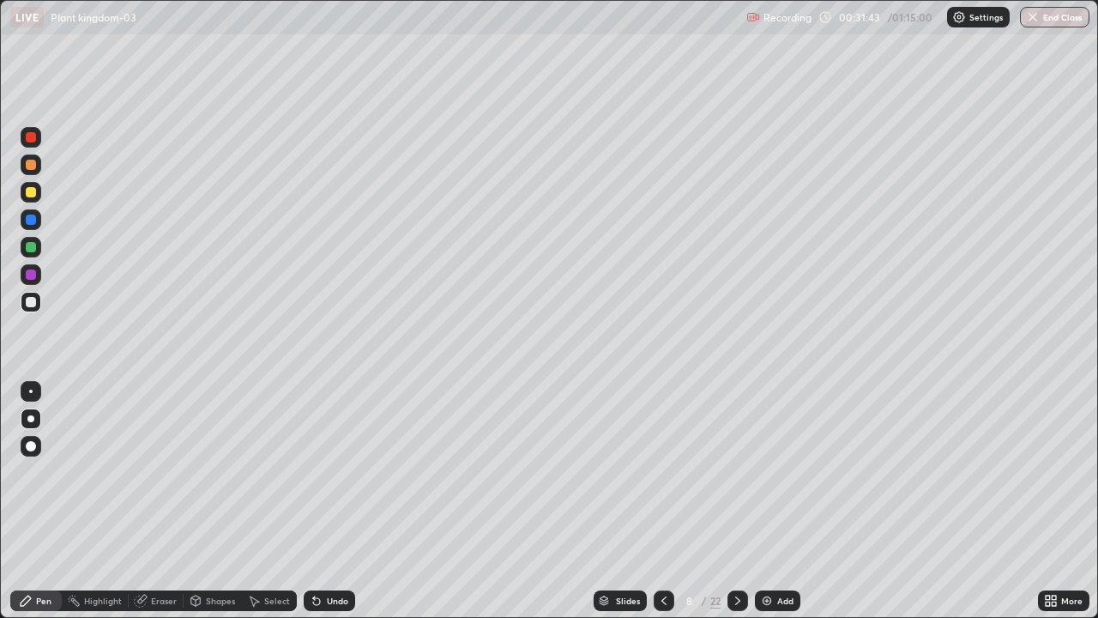
click at [661, 501] on icon at bounding box center [664, 601] width 14 height 14
click at [737, 501] on icon at bounding box center [738, 601] width 14 height 14
click at [668, 501] on icon at bounding box center [664, 601] width 14 height 14
click at [739, 501] on icon at bounding box center [738, 601] width 14 height 14
click at [872, 501] on div "Slides 8 / 22 Add" at bounding box center [696, 600] width 683 height 34
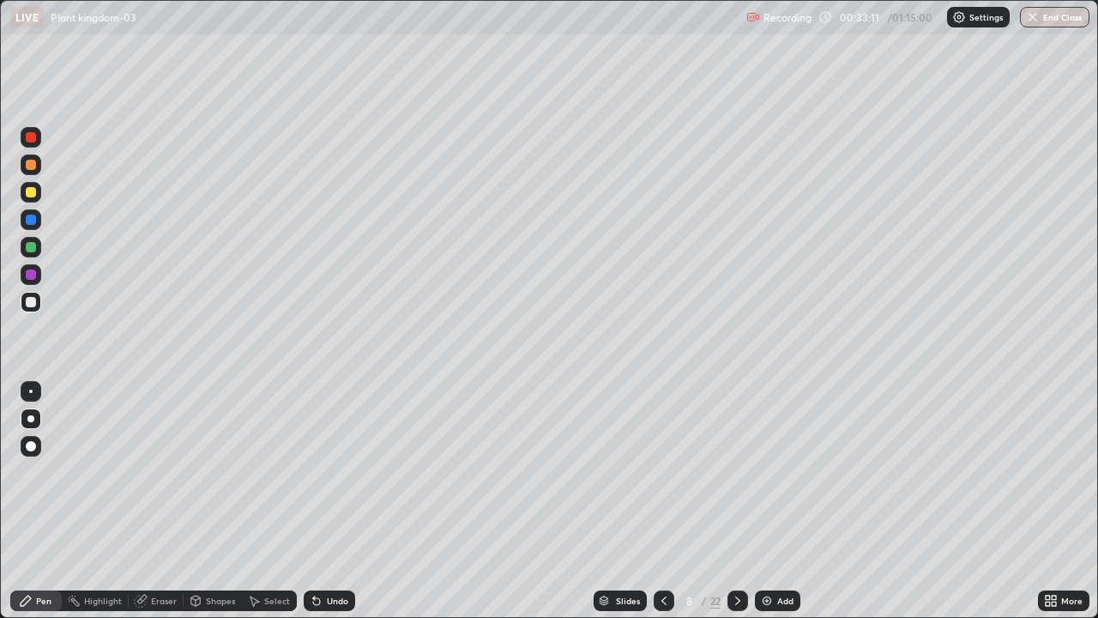
click at [892, 501] on div "Slides 8 / 22 Add" at bounding box center [696, 600] width 683 height 34
click at [338, 501] on div "Undo" at bounding box center [337, 600] width 21 height 9
click at [787, 501] on div "Add" at bounding box center [785, 600] width 16 height 9
click at [33, 255] on div at bounding box center [31, 247] width 21 height 21
click at [602, 501] on icon at bounding box center [603, 601] width 9 height 3
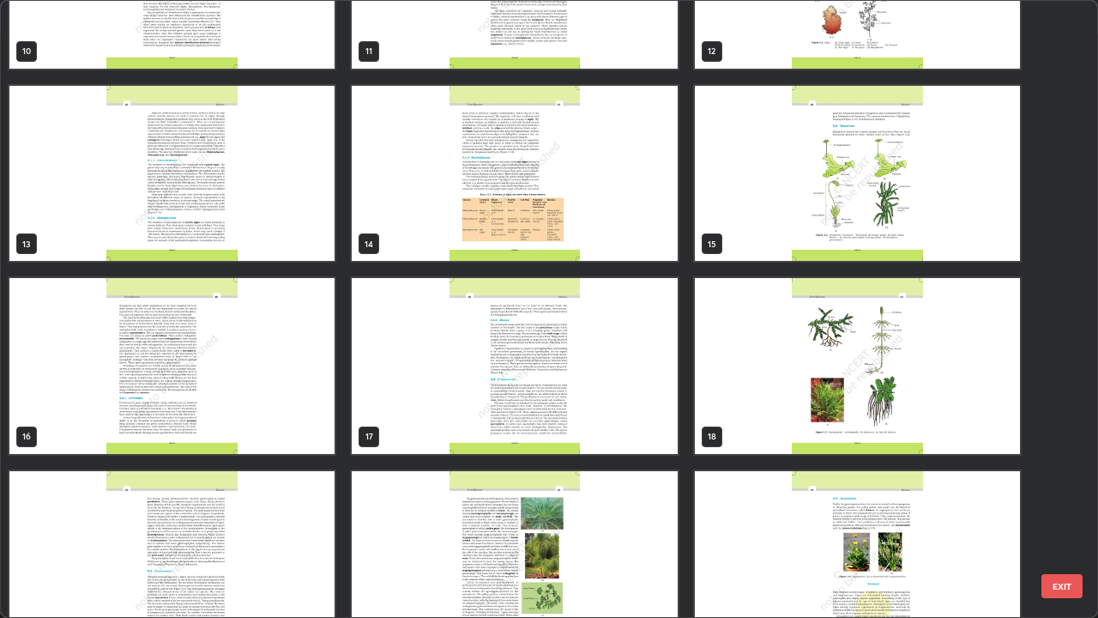
scroll to position [697, 0]
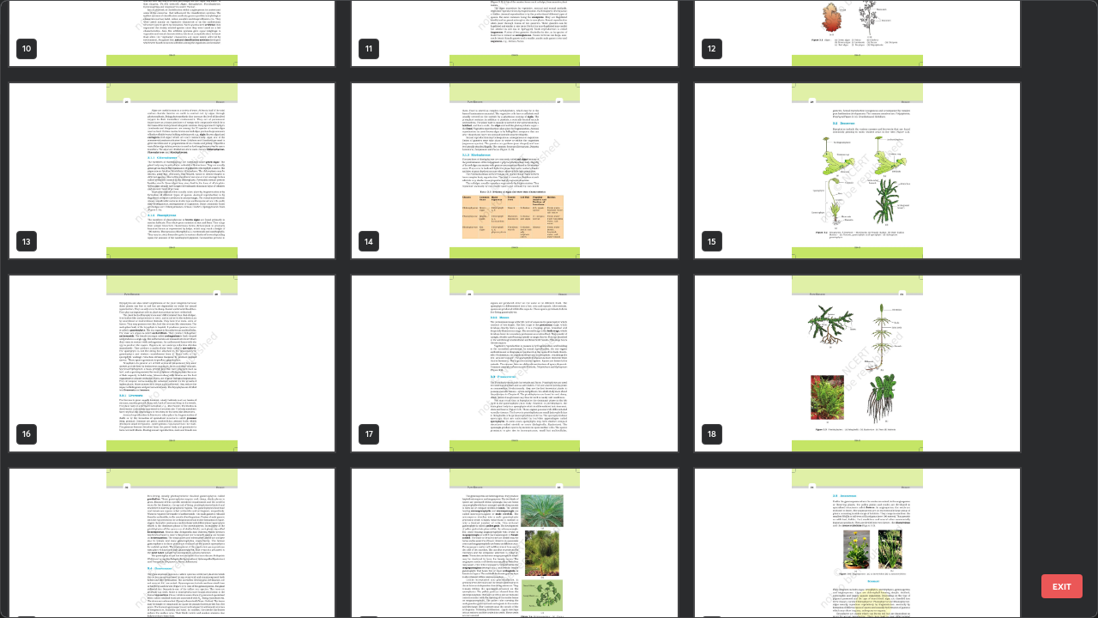
click at [914, 234] on img "grid" at bounding box center [857, 171] width 325 height 176
click at [916, 238] on img "grid" at bounding box center [857, 171] width 325 height 176
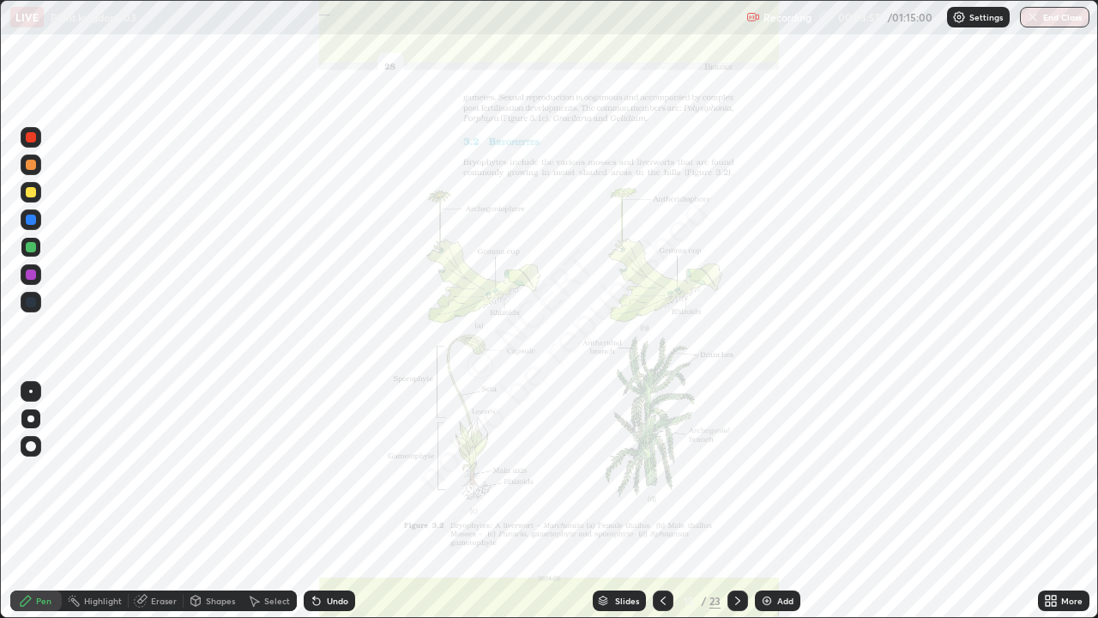
click at [922, 235] on img "grid" at bounding box center [857, 171] width 325 height 176
click at [743, 501] on icon at bounding box center [738, 601] width 14 height 14
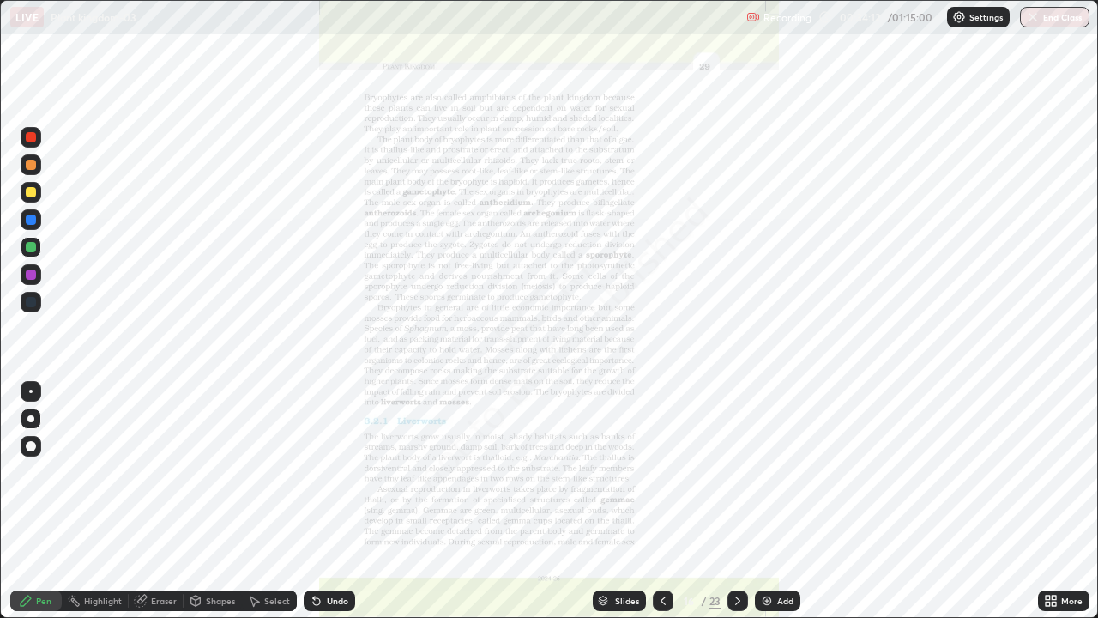
click at [741, 501] on div at bounding box center [737, 600] width 21 height 21
click at [662, 501] on icon at bounding box center [663, 601] width 14 height 14
click at [736, 501] on icon at bounding box center [738, 601] width 14 height 14
click at [661, 501] on icon at bounding box center [663, 601] width 14 height 14
click at [736, 501] on icon at bounding box center [738, 601] width 14 height 14
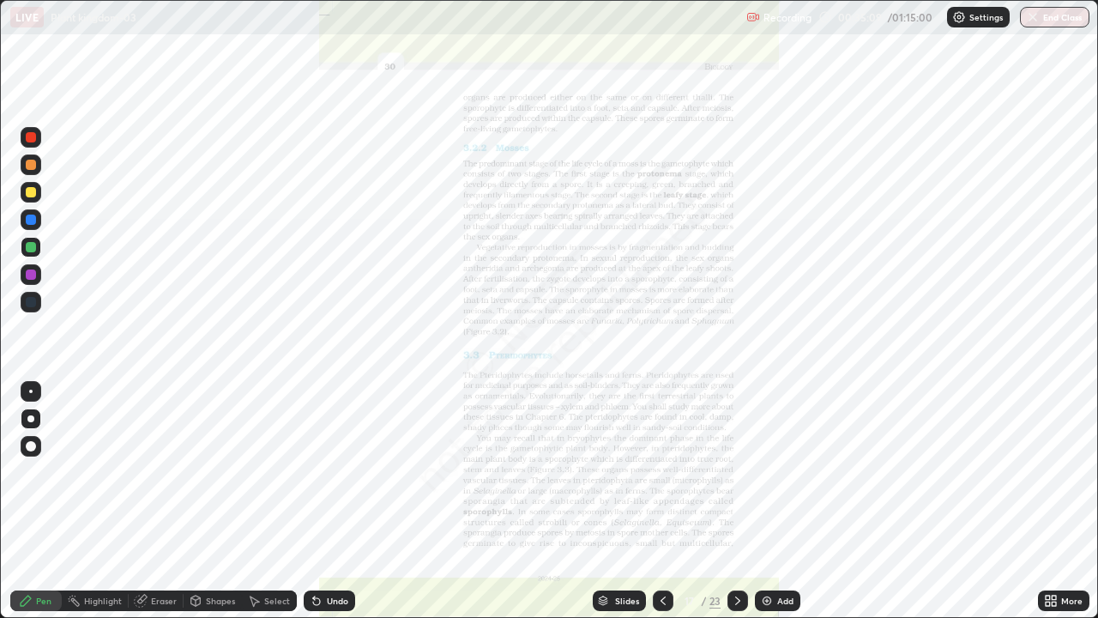
click at [627, 501] on div "Slides" at bounding box center [627, 600] width 24 height 9
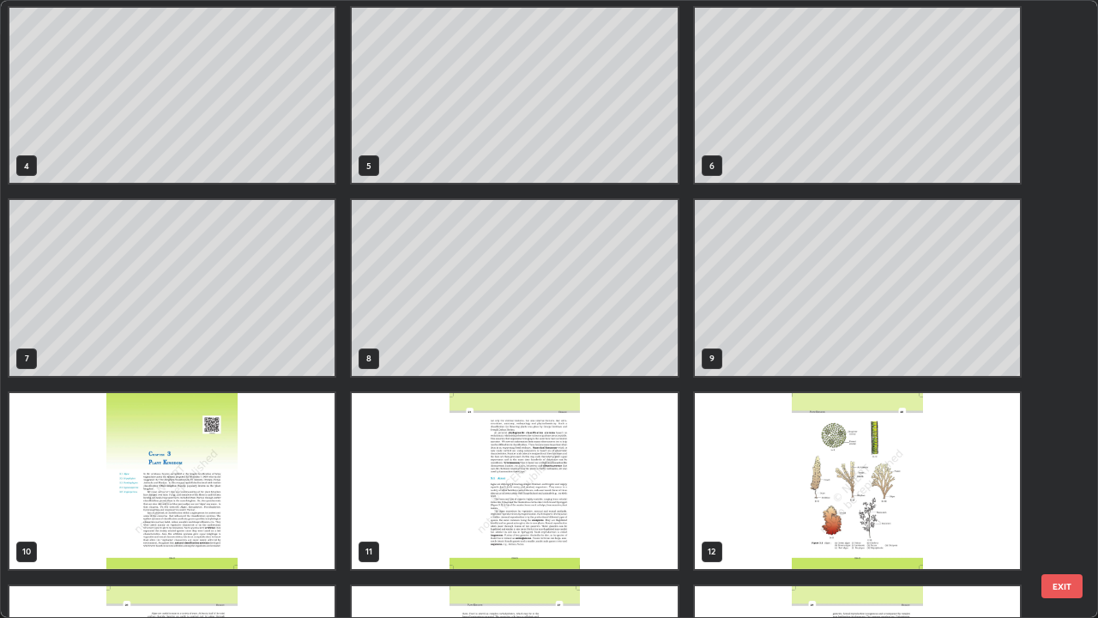
scroll to position [191, 0]
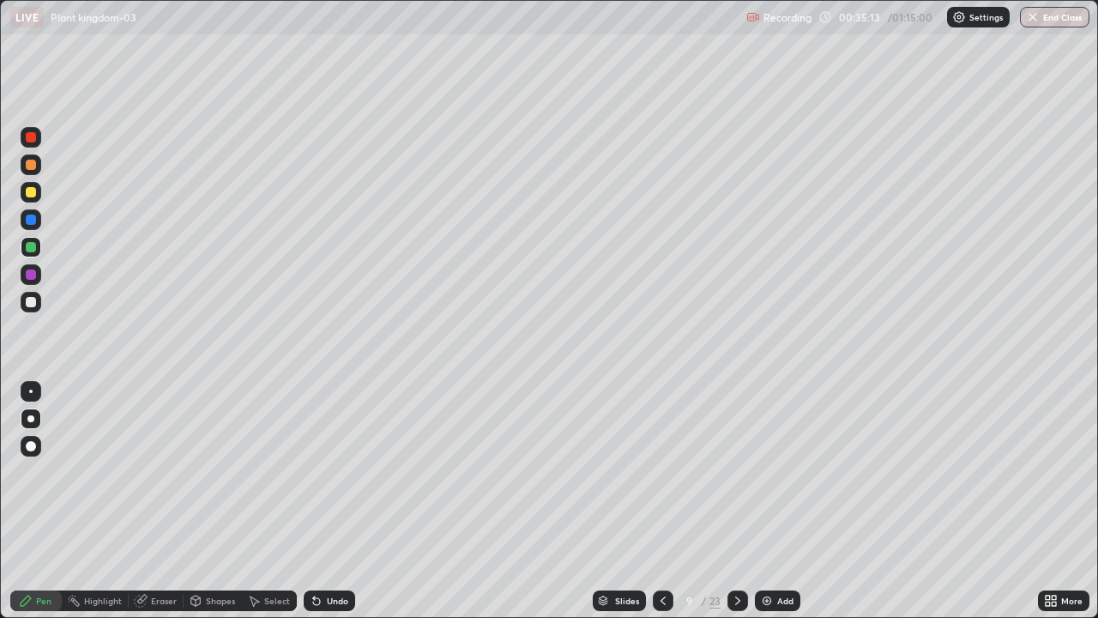
click at [34, 303] on div at bounding box center [31, 302] width 10 height 10
click at [335, 501] on div "Undo" at bounding box center [329, 600] width 51 height 21
click at [31, 251] on div at bounding box center [31, 247] width 10 height 10
click at [27, 303] on div at bounding box center [31, 302] width 10 height 10
click at [214, 501] on div "Shapes" at bounding box center [220, 600] width 29 height 9
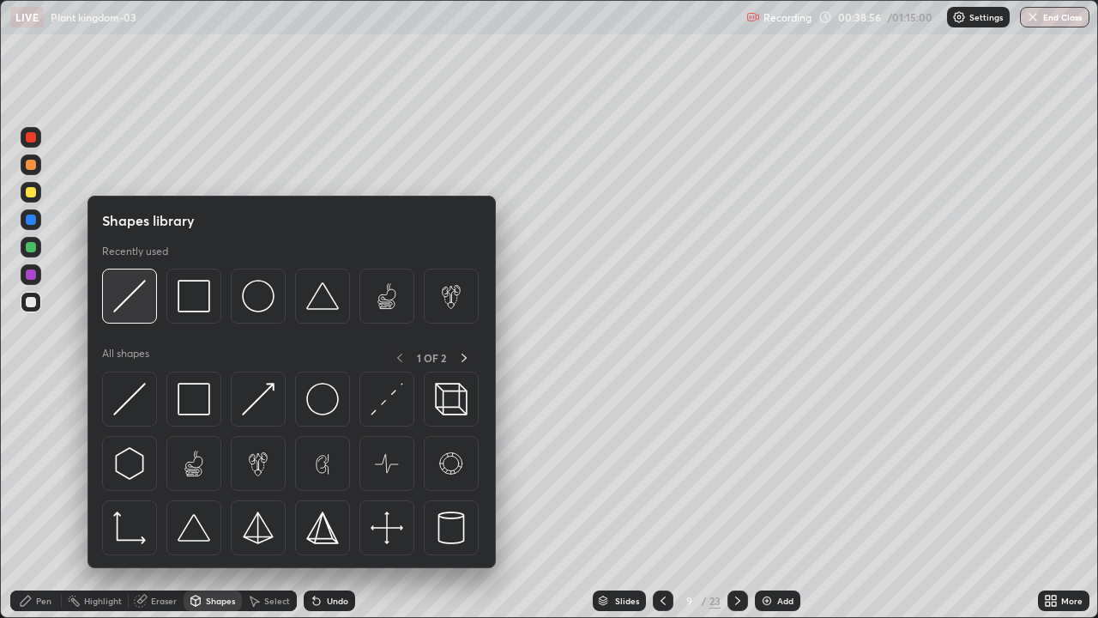
click at [134, 311] on img at bounding box center [129, 296] width 33 height 33
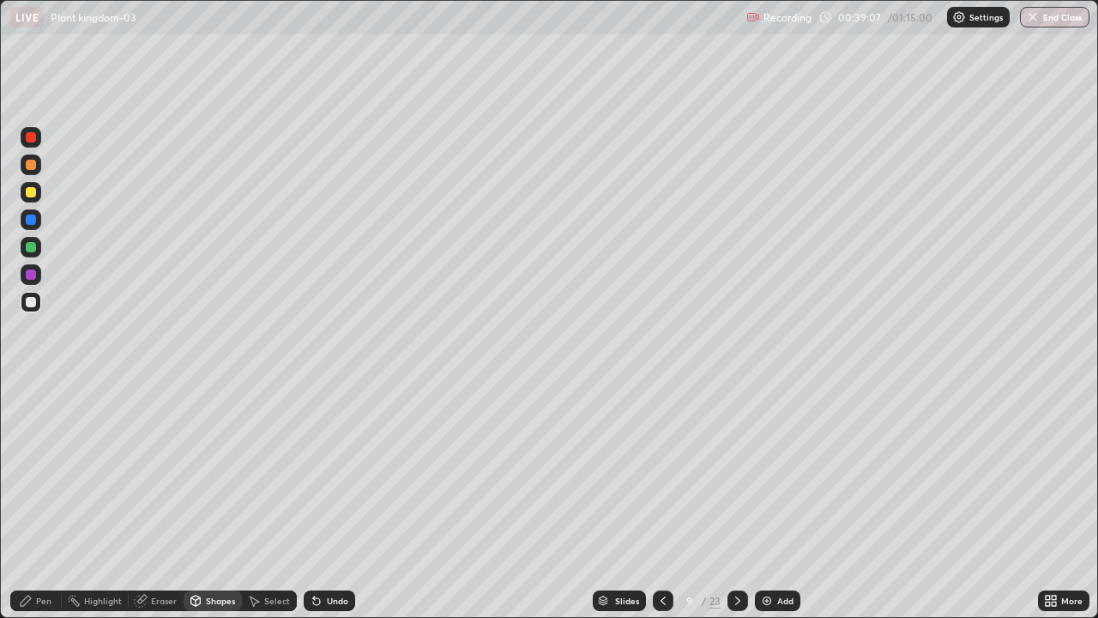
click at [32, 501] on icon at bounding box center [26, 601] width 14 height 14
click at [27, 247] on div at bounding box center [31, 247] width 10 height 10
click at [28, 311] on div at bounding box center [31, 302] width 21 height 21
click at [618, 501] on div "Slides" at bounding box center [627, 600] width 24 height 9
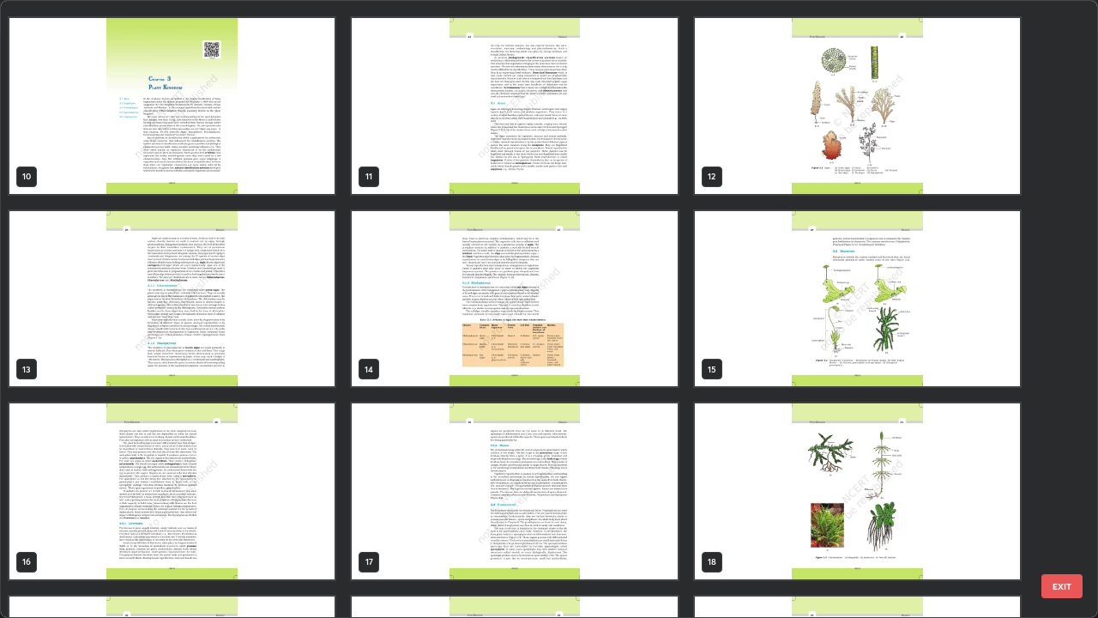
scroll to position [604, 0]
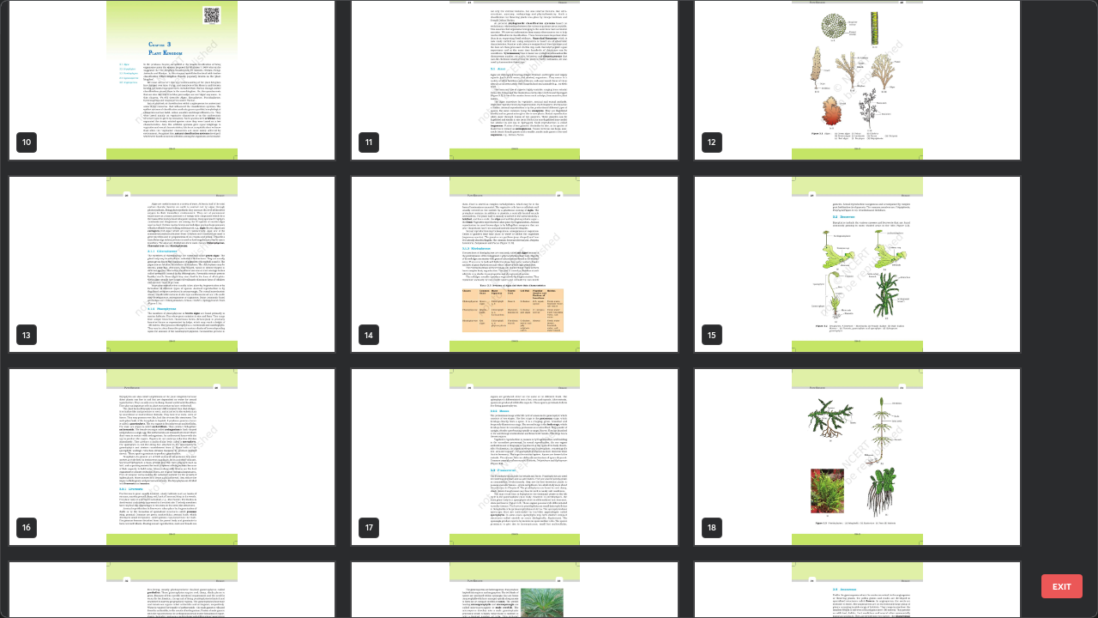
click at [847, 328] on img "grid" at bounding box center [857, 265] width 325 height 176
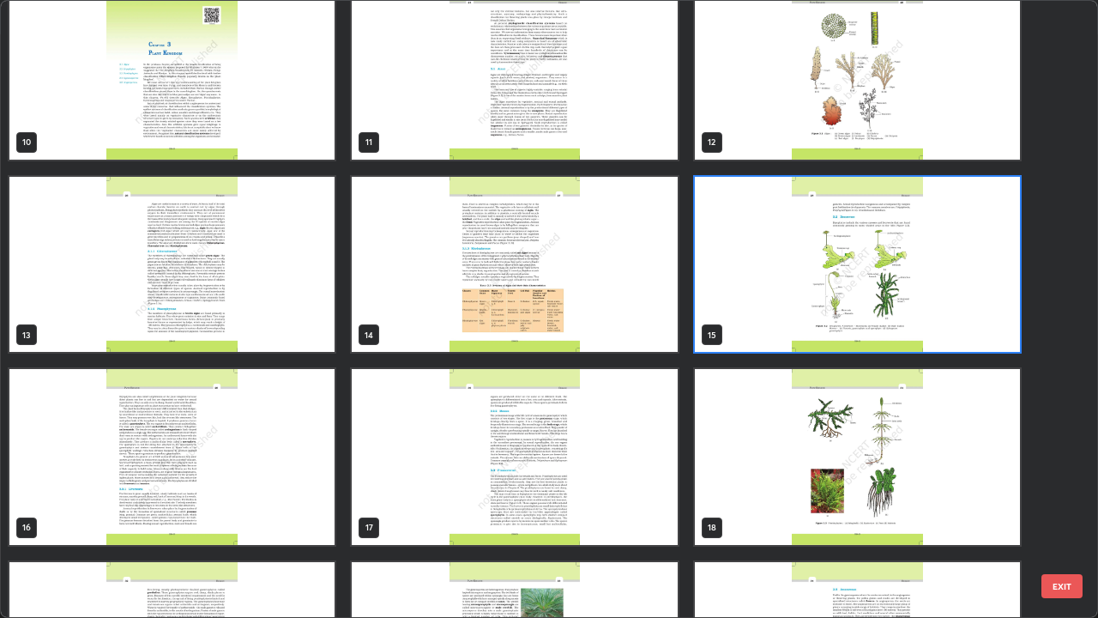
click at [845, 324] on img "grid" at bounding box center [857, 265] width 325 height 176
click at [850, 329] on img "grid" at bounding box center [857, 265] width 325 height 176
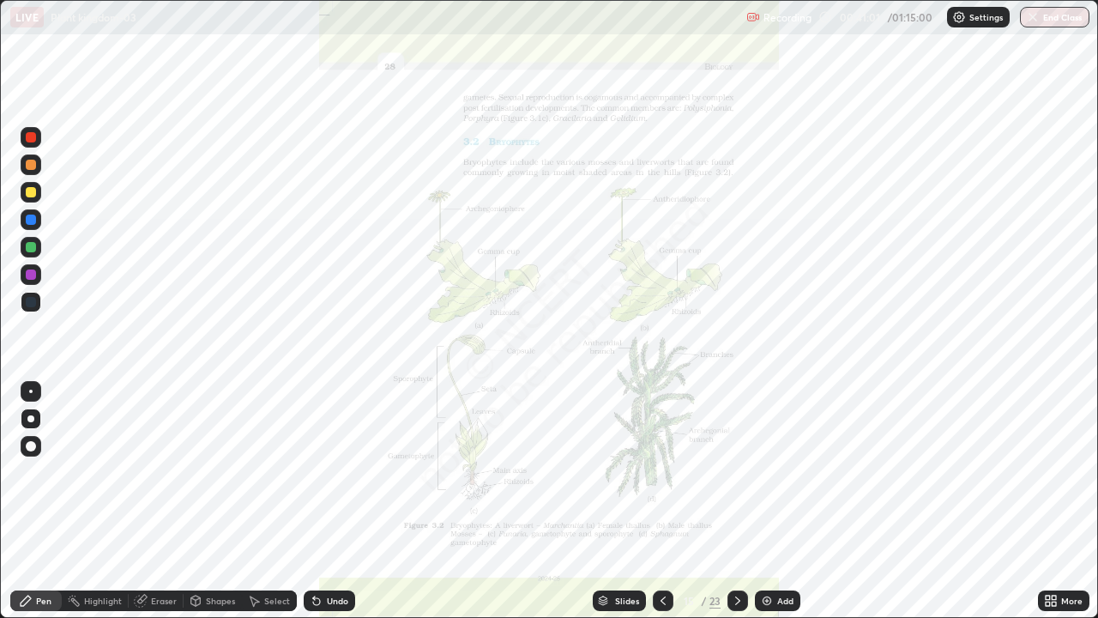
click at [635, 501] on div "Slides" at bounding box center [619, 600] width 53 height 21
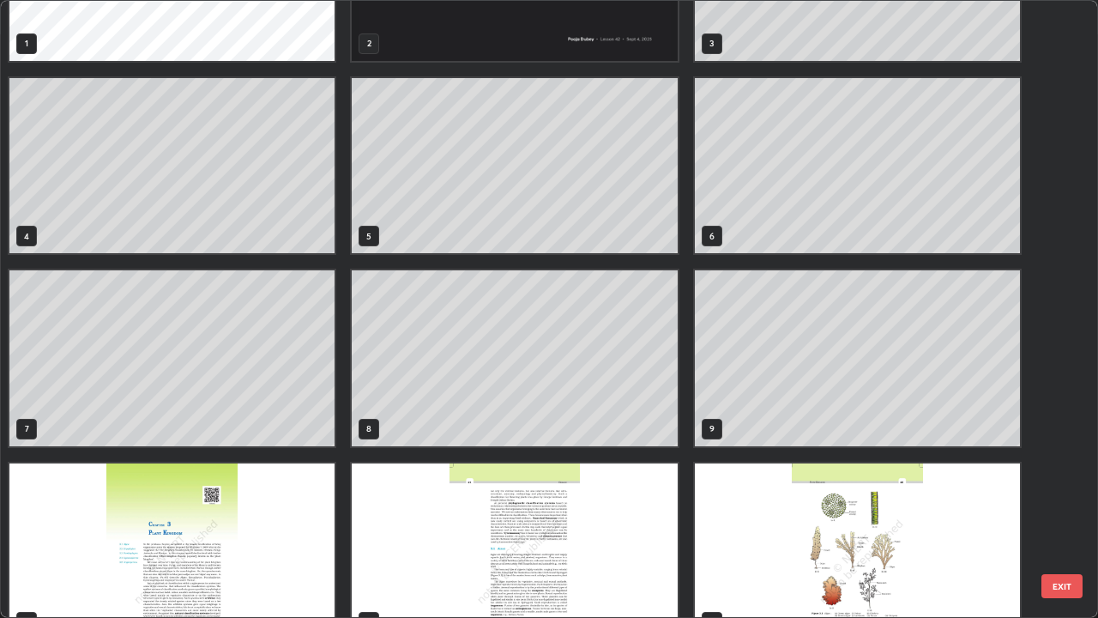
scroll to position [116, 0]
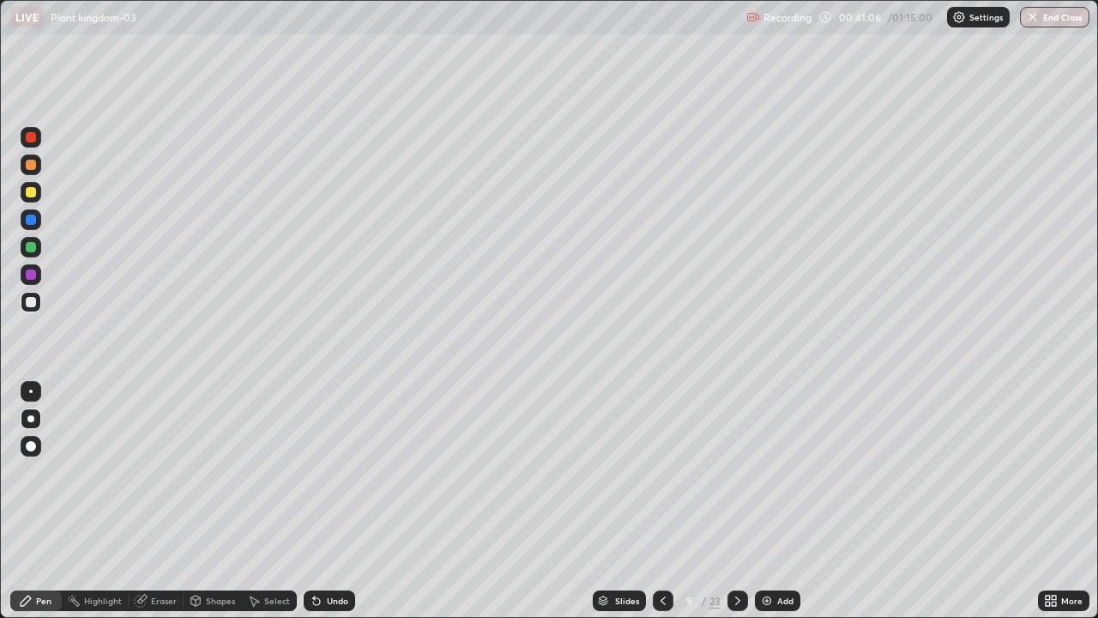
click at [167, 501] on div "Eraser" at bounding box center [164, 600] width 26 height 9
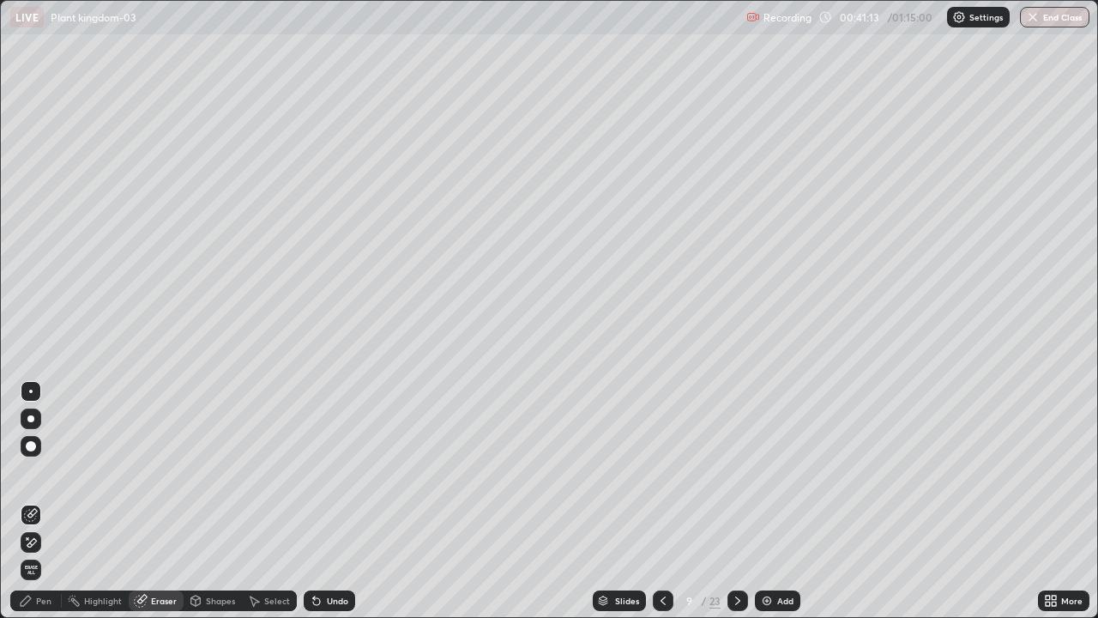
click at [40, 501] on div "Pen" at bounding box center [43, 600] width 15 height 9
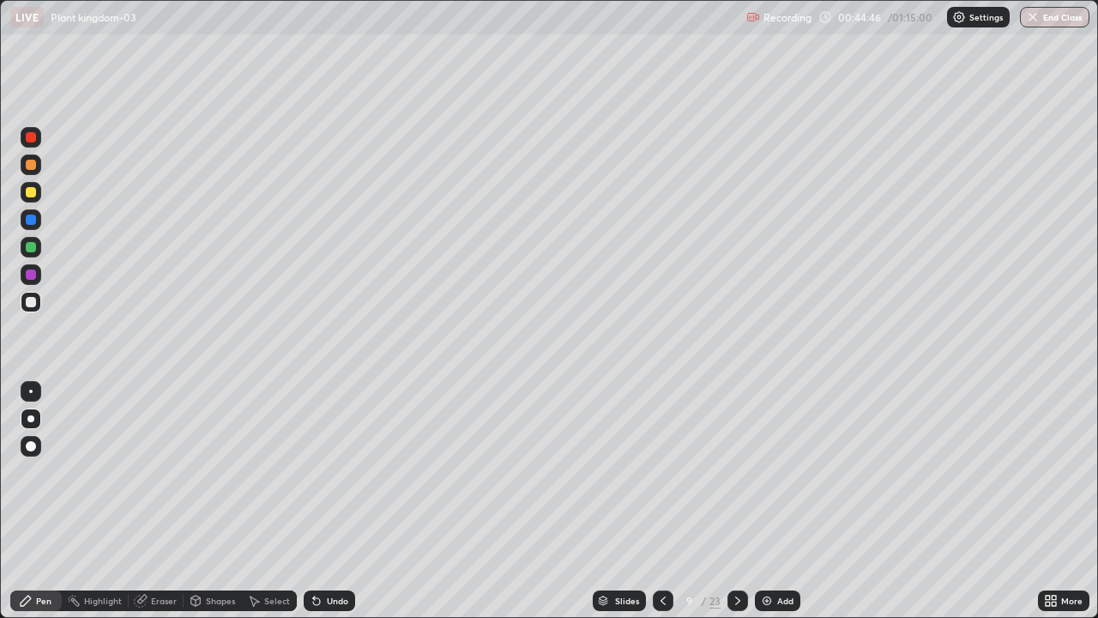
click at [521, 501] on div "Slides 9 / 23 Add" at bounding box center [696, 600] width 683 height 34
click at [528, 501] on div "Slides 9 / 23 Add" at bounding box center [696, 600] width 683 height 34
click at [526, 501] on div "Slides 9 / 23 Add" at bounding box center [696, 600] width 683 height 34
click at [629, 501] on div "Slides" at bounding box center [627, 600] width 24 height 9
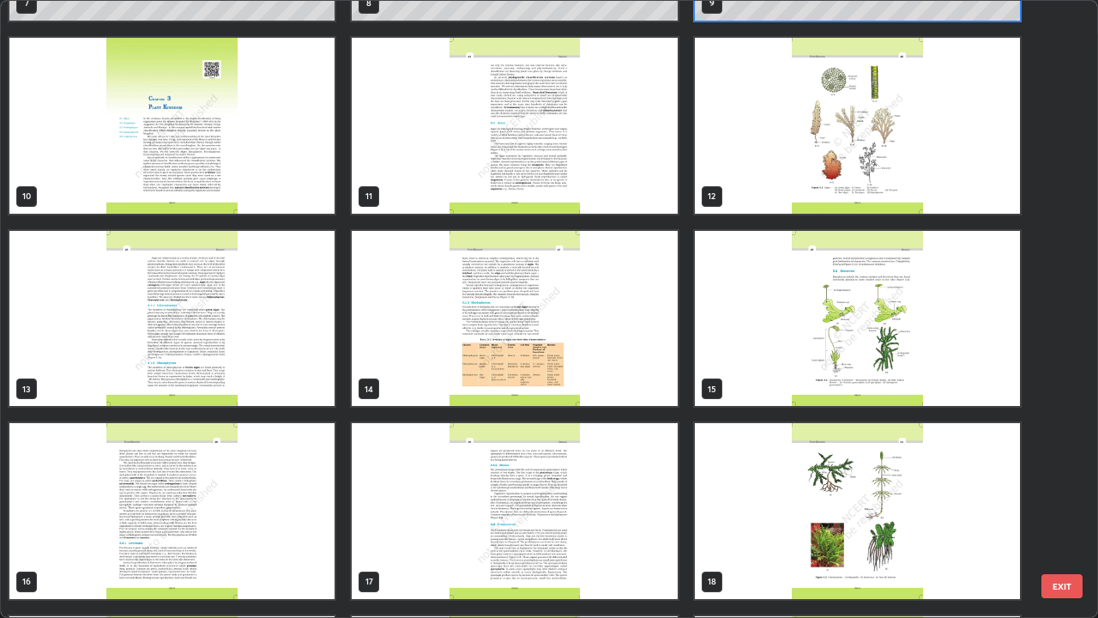
scroll to position [555, 0]
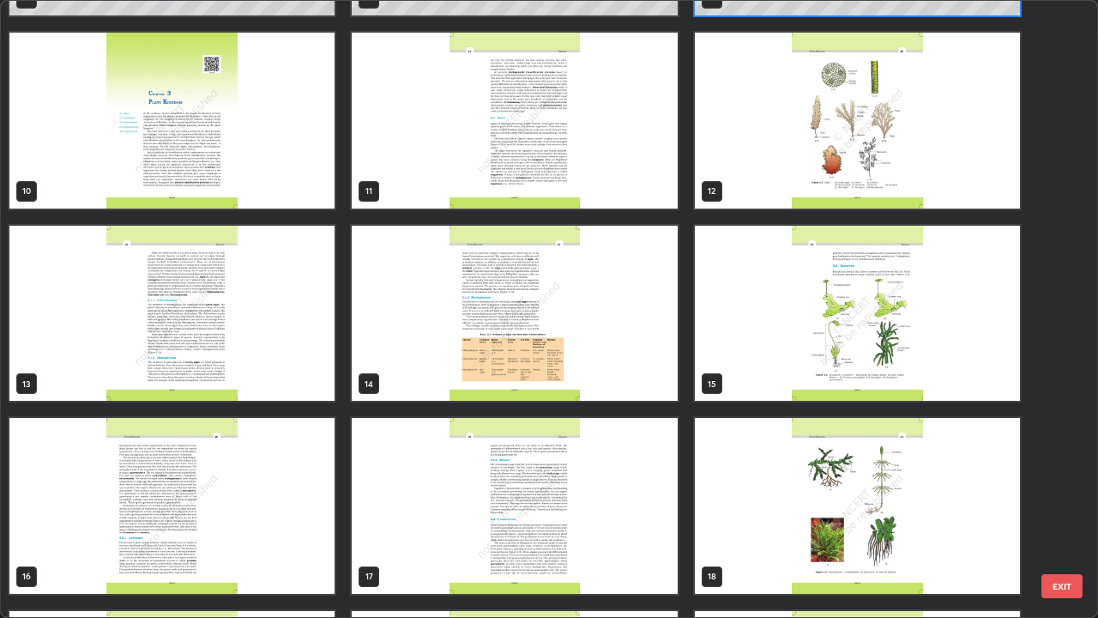
click at [766, 377] on img "grid" at bounding box center [857, 314] width 325 height 176
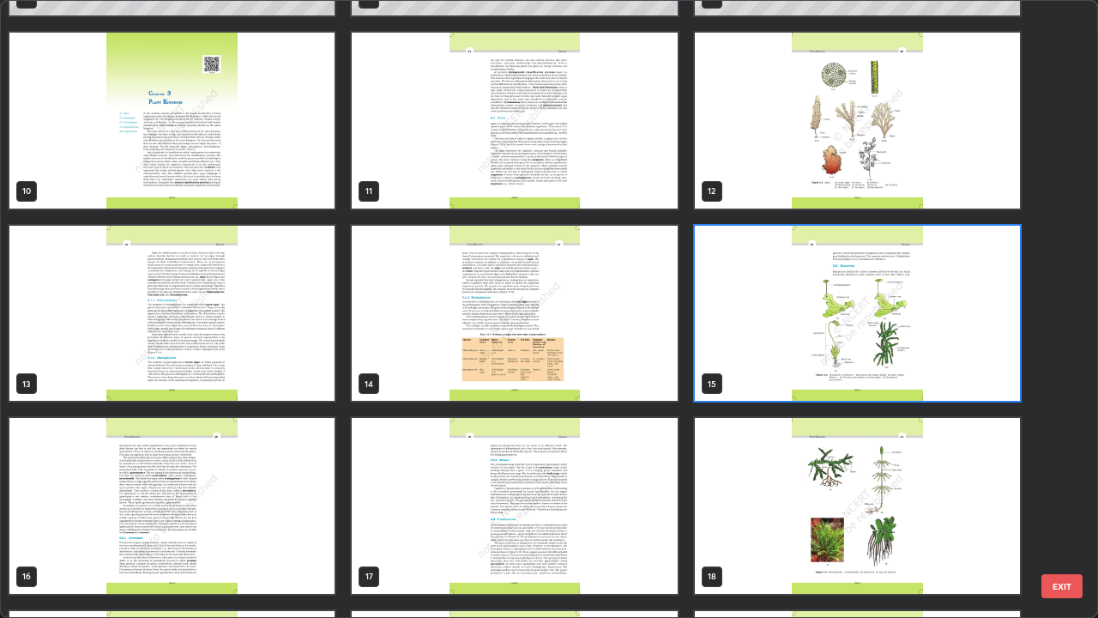
click at [771, 371] on img "grid" at bounding box center [857, 314] width 325 height 176
click at [775, 367] on img "grid" at bounding box center [857, 314] width 325 height 176
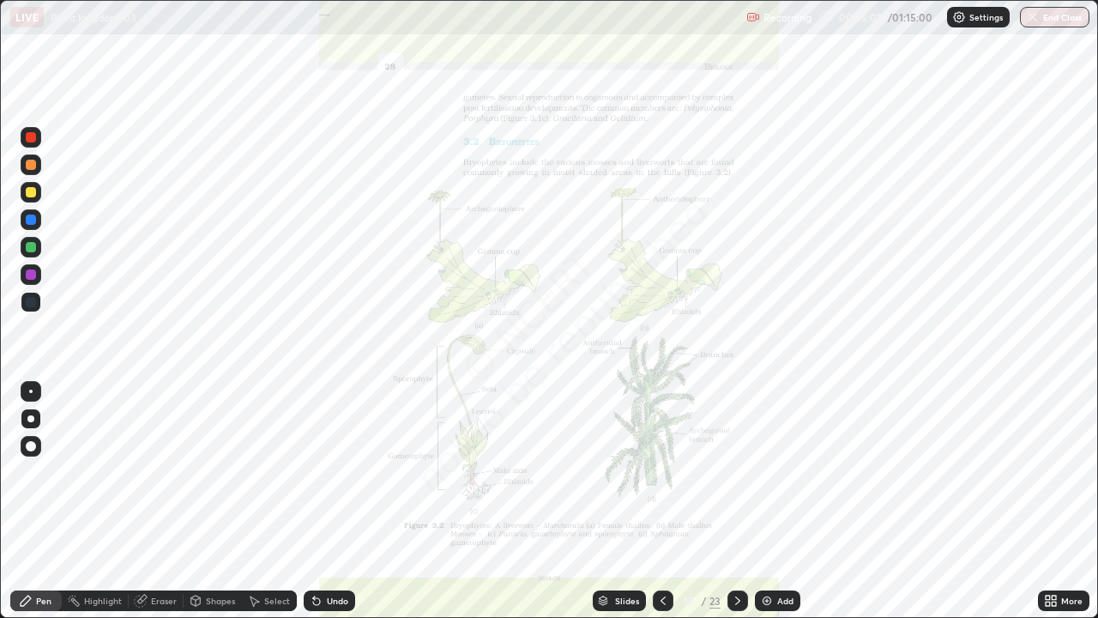
click at [631, 501] on div "Slides" at bounding box center [627, 600] width 24 height 9
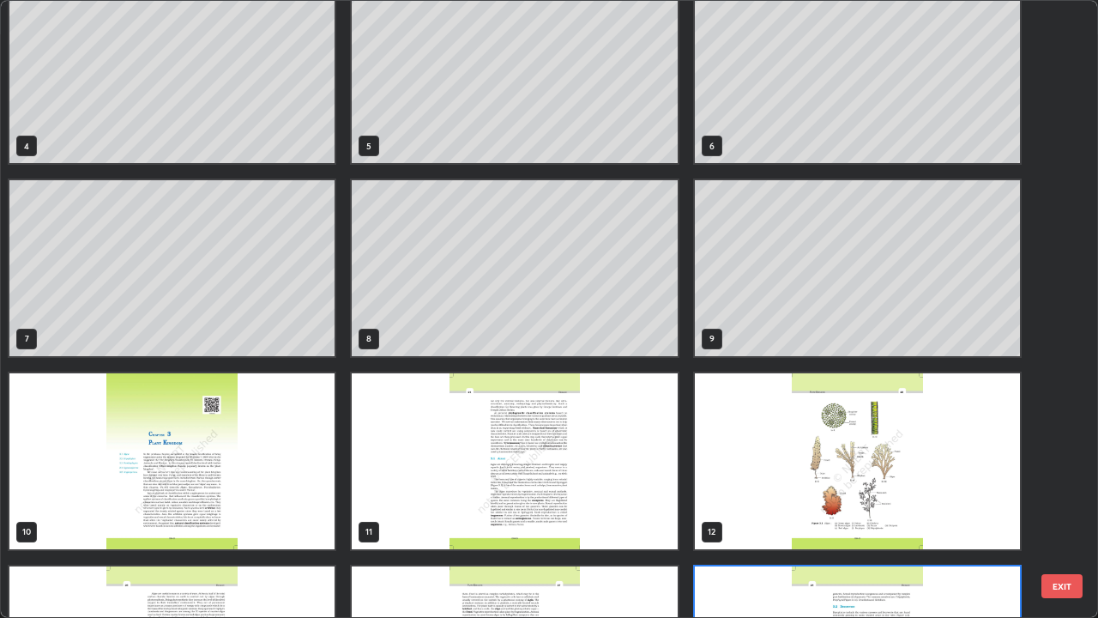
scroll to position [214, 0]
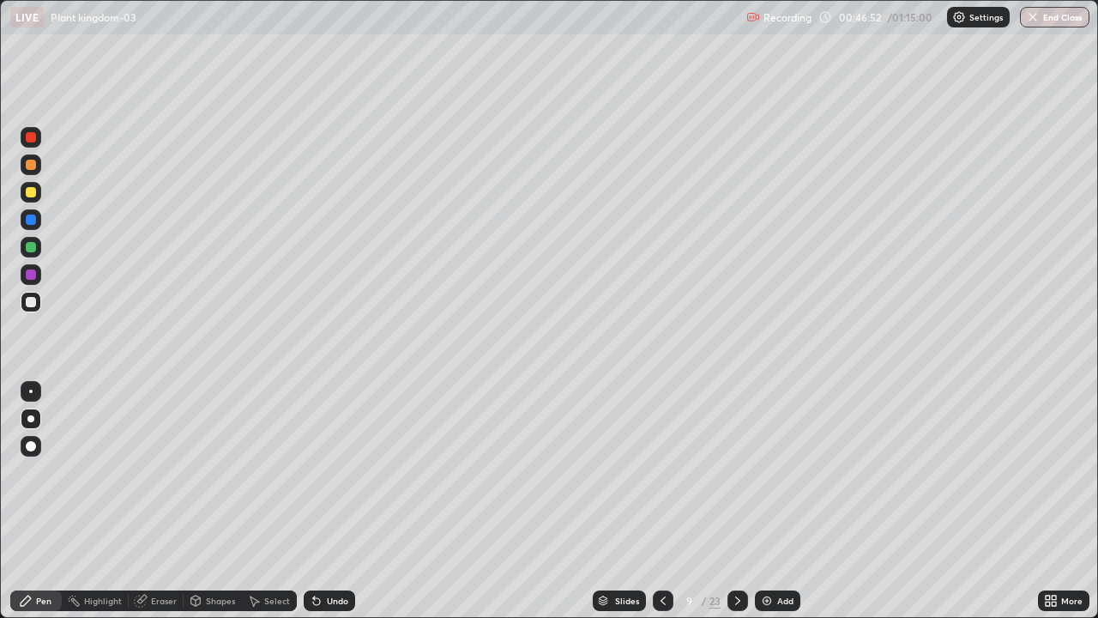
click at [783, 501] on div "Add" at bounding box center [785, 600] width 16 height 9
click at [671, 501] on div at bounding box center [663, 600] width 21 height 21
click at [785, 501] on div "Add" at bounding box center [785, 600] width 16 height 9
click at [32, 247] on div at bounding box center [31, 247] width 10 height 10
click at [33, 305] on div at bounding box center [31, 302] width 10 height 10
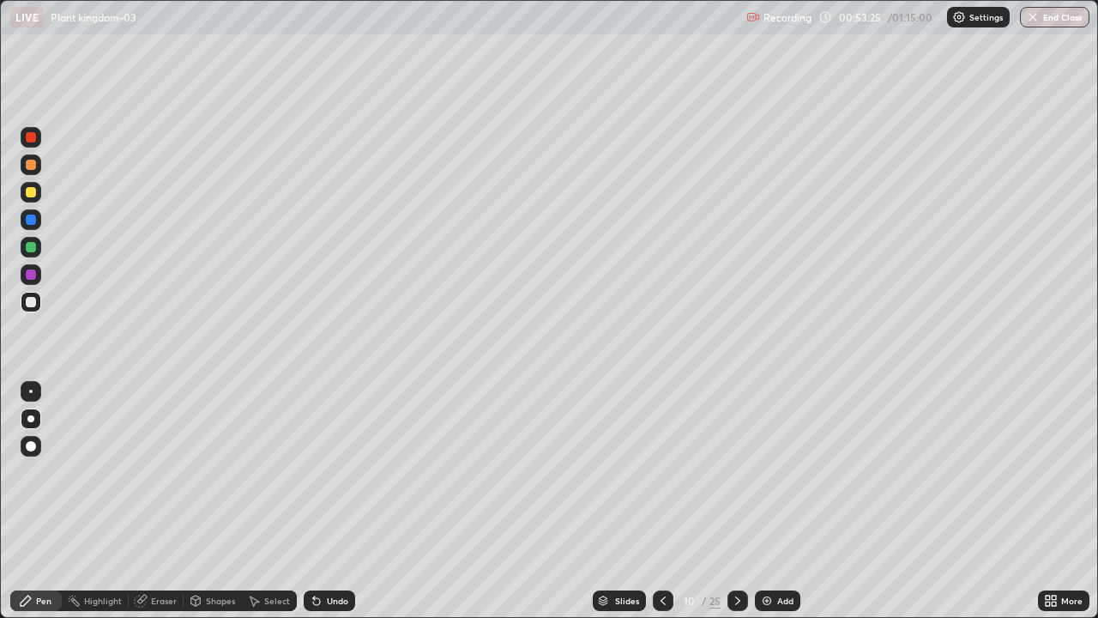
click at [28, 140] on div at bounding box center [31, 137] width 10 height 10
click at [35, 302] on div at bounding box center [31, 302] width 10 height 10
click at [766, 501] on img at bounding box center [767, 601] width 14 height 14
click at [33, 250] on div at bounding box center [31, 247] width 10 height 10
click at [324, 501] on div "Undo" at bounding box center [329, 600] width 51 height 21
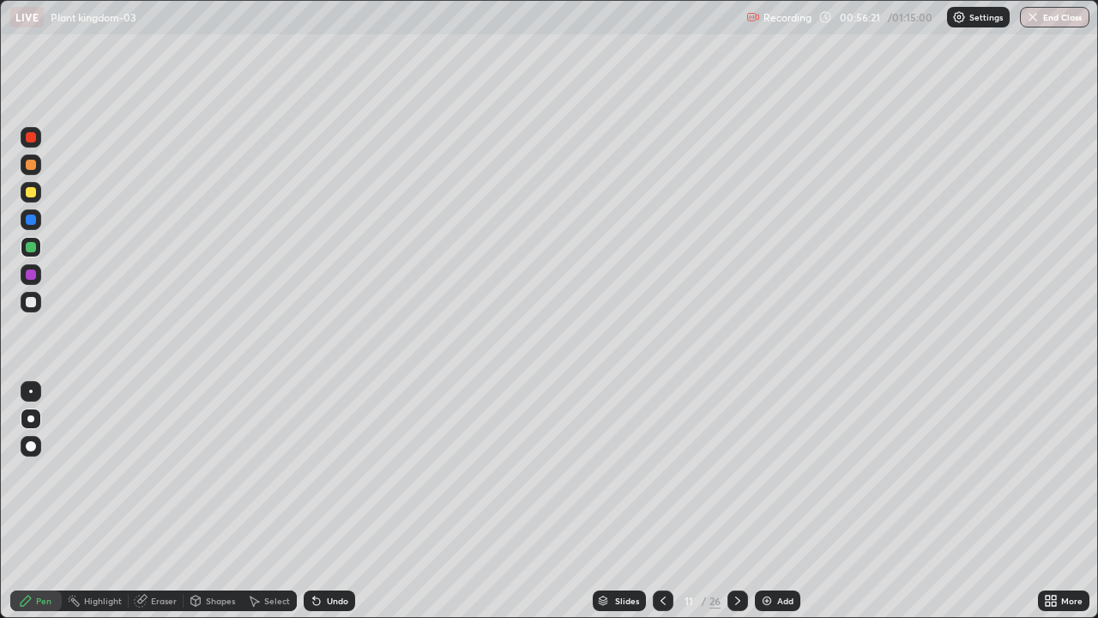
click at [332, 501] on div "Undo" at bounding box center [329, 600] width 51 height 21
click at [338, 501] on div "Undo" at bounding box center [337, 600] width 21 height 9
click at [339, 501] on div "Undo" at bounding box center [337, 600] width 21 height 9
click at [338, 501] on div "Undo" at bounding box center [337, 600] width 21 height 9
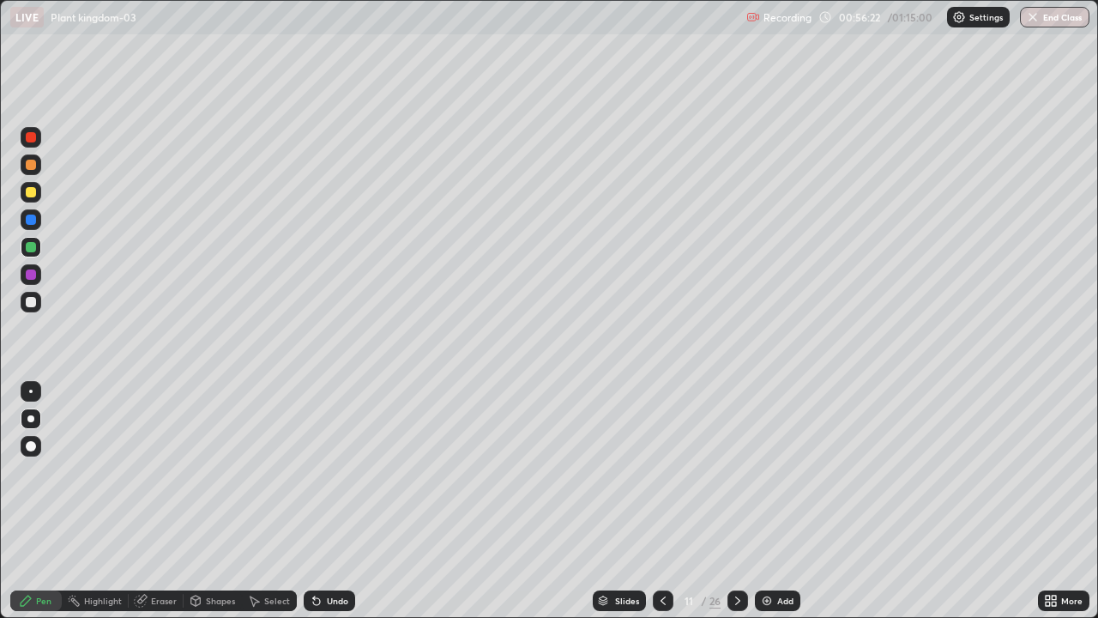
click at [337, 501] on div "Undo" at bounding box center [337, 600] width 21 height 9
click at [335, 501] on div "Undo" at bounding box center [337, 600] width 21 height 9
click at [669, 501] on div at bounding box center [663, 600] width 21 height 21
click at [26, 144] on div at bounding box center [31, 137] width 21 height 21
click at [28, 224] on div at bounding box center [31, 219] width 10 height 10
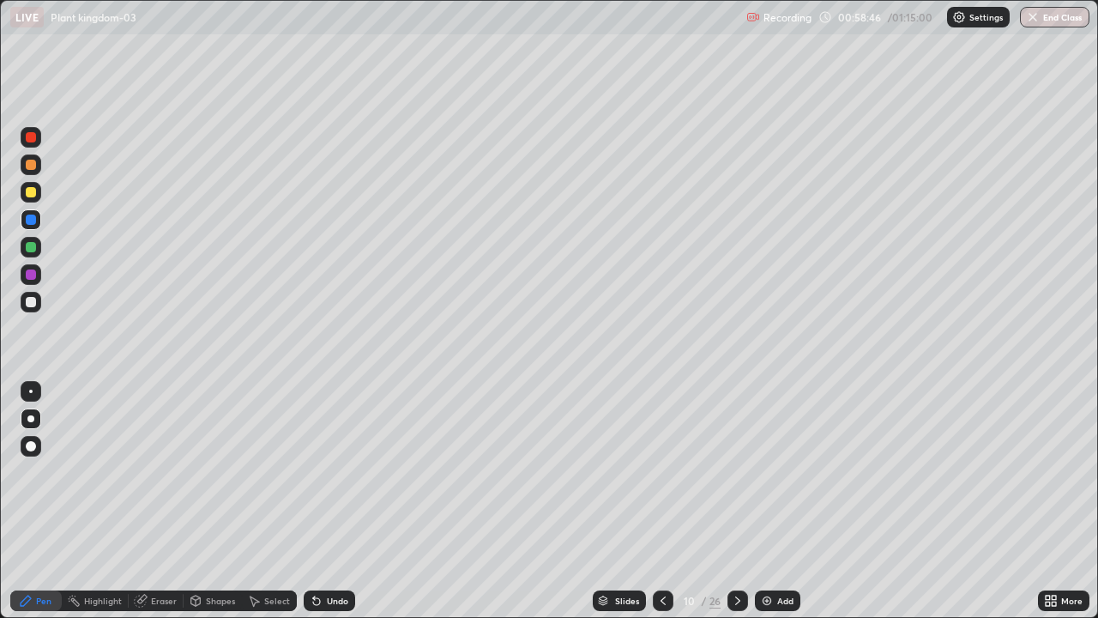
click at [31, 195] on div at bounding box center [31, 192] width 10 height 10
click at [32, 274] on div at bounding box center [31, 274] width 10 height 10
click at [30, 188] on div at bounding box center [31, 192] width 10 height 10
click at [30, 247] on div at bounding box center [31, 247] width 10 height 10
click at [1058, 23] on button "End Class" at bounding box center [1054, 17] width 69 height 21
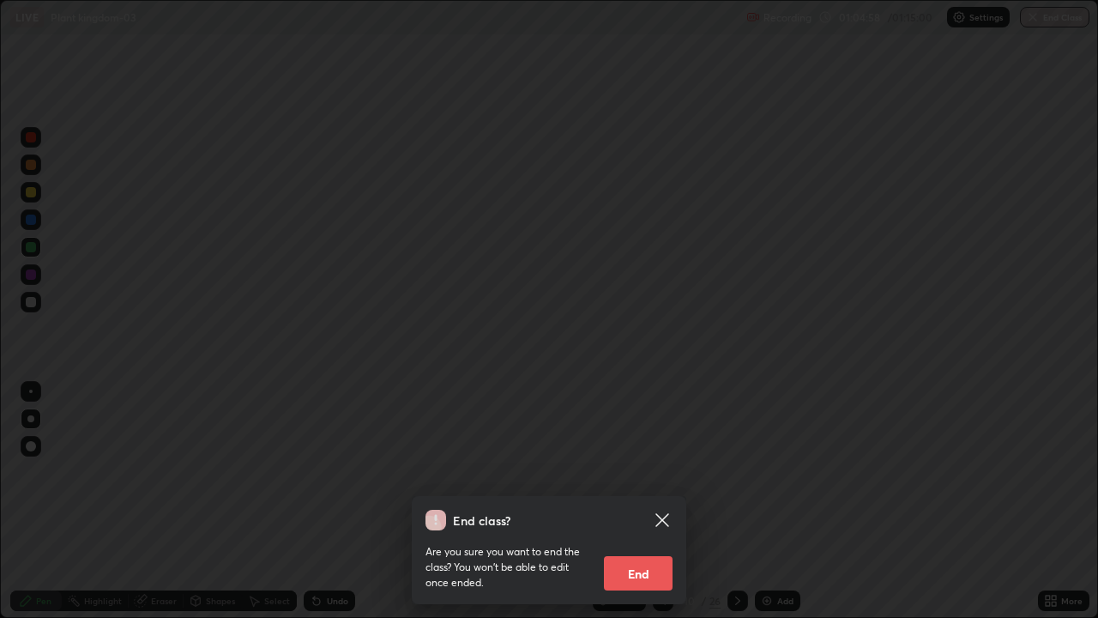
click at [665, 501] on button "End" at bounding box center [638, 573] width 69 height 34
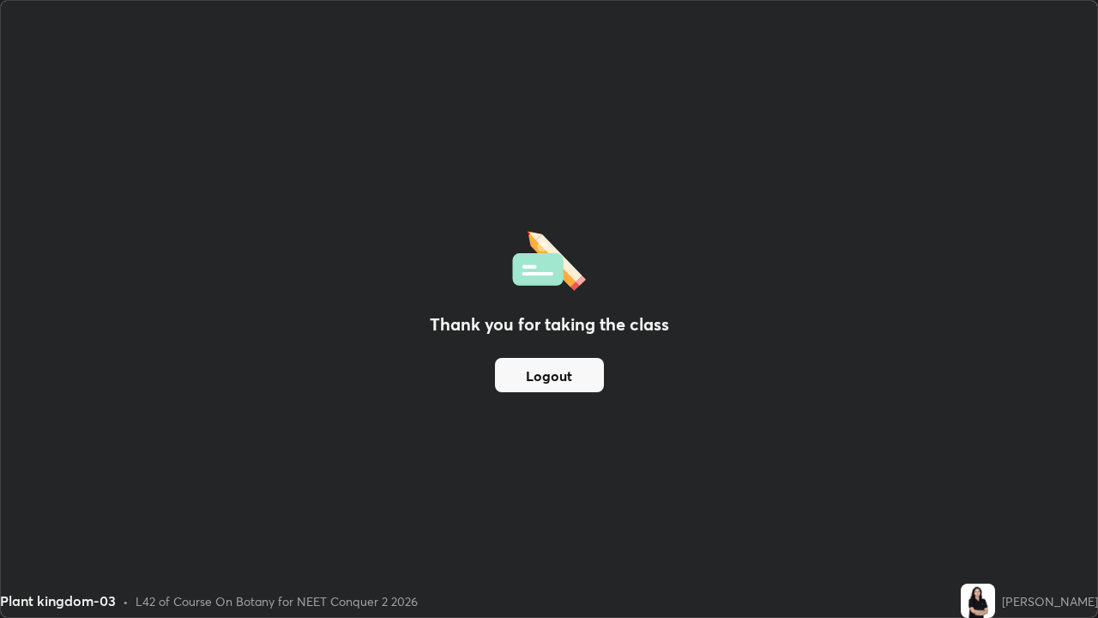
click at [576, 384] on button "Logout" at bounding box center [549, 375] width 109 height 34
click at [577, 372] on button "Logout" at bounding box center [549, 375] width 109 height 34
